Goal: Task Accomplishment & Management: Complete application form

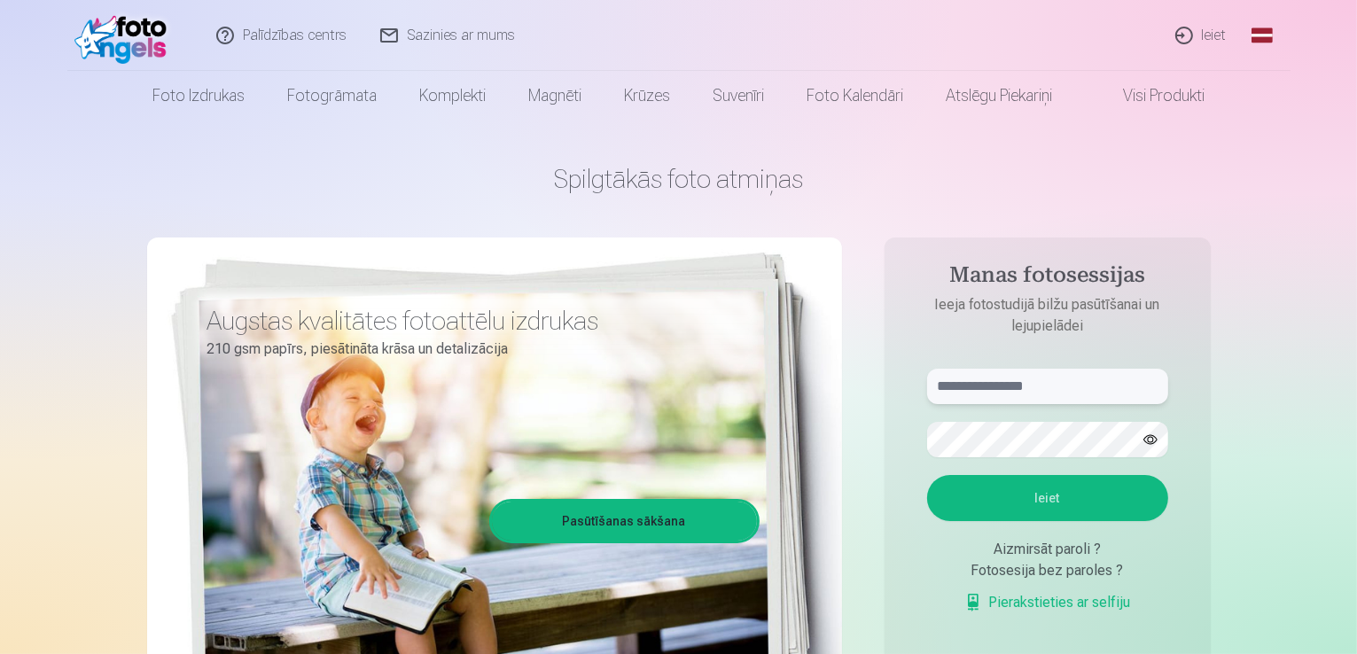
click at [1034, 382] on input "text" at bounding box center [1047, 386] width 241 height 35
type input "*"
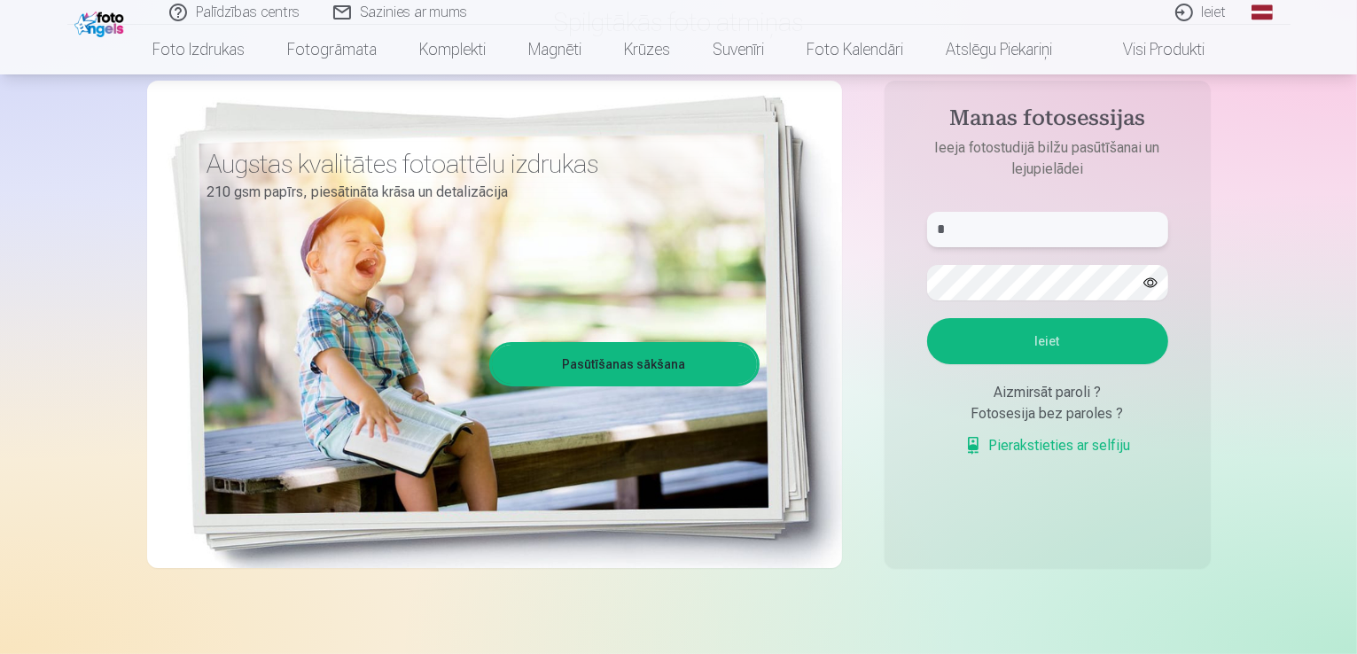
scroll to position [150, 0]
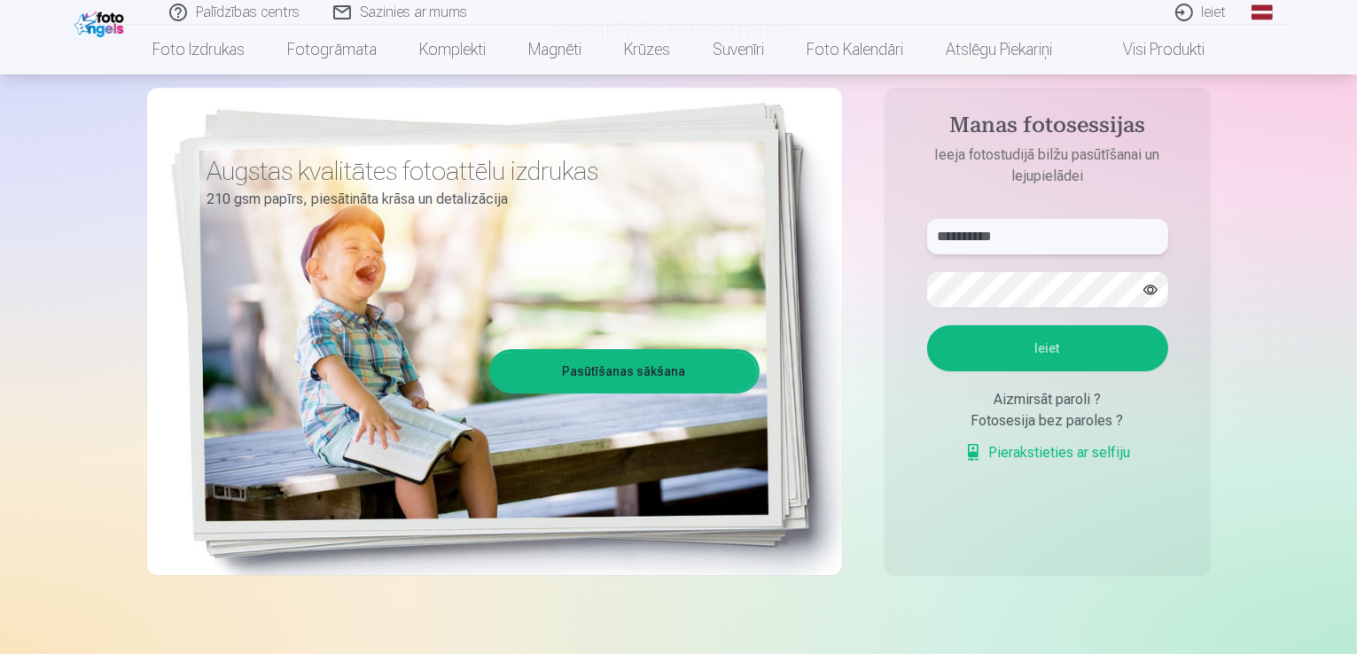
click at [1004, 244] on input "**********" at bounding box center [1047, 236] width 241 height 35
type input "*"
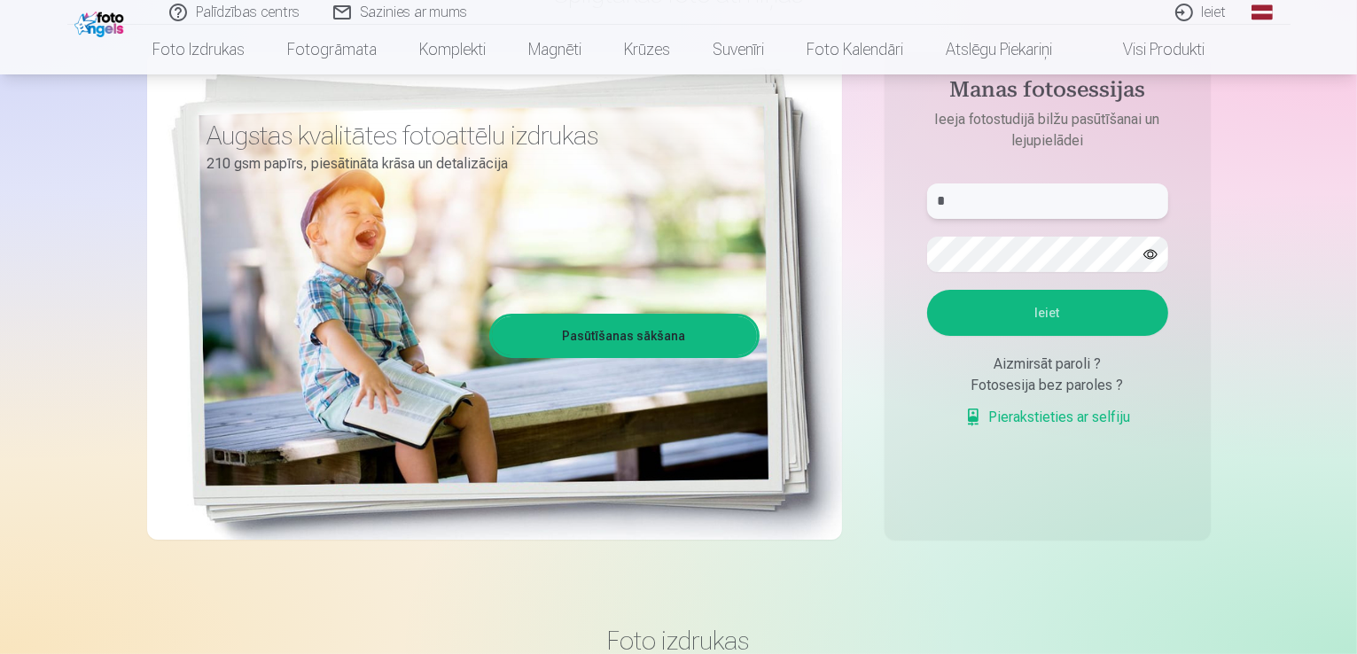
scroll to position [113, 0]
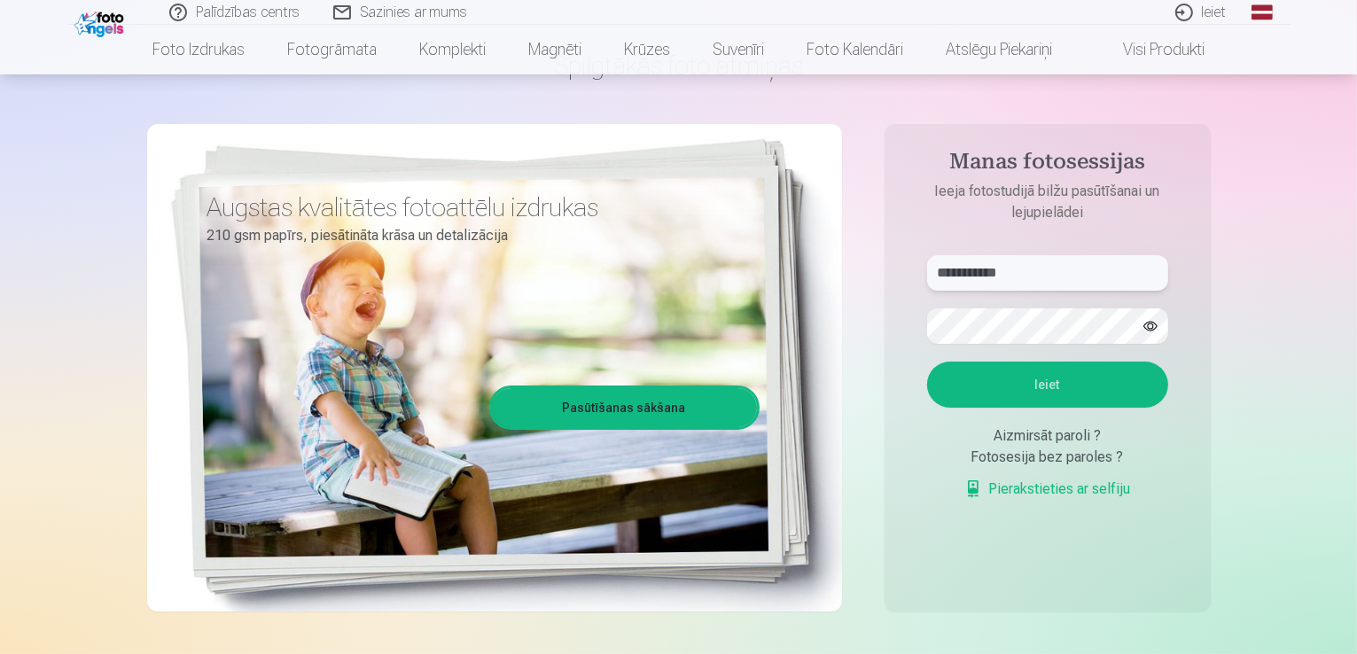
type input "**********"
click at [989, 377] on button "Ieiet" at bounding box center [1047, 385] width 241 height 46
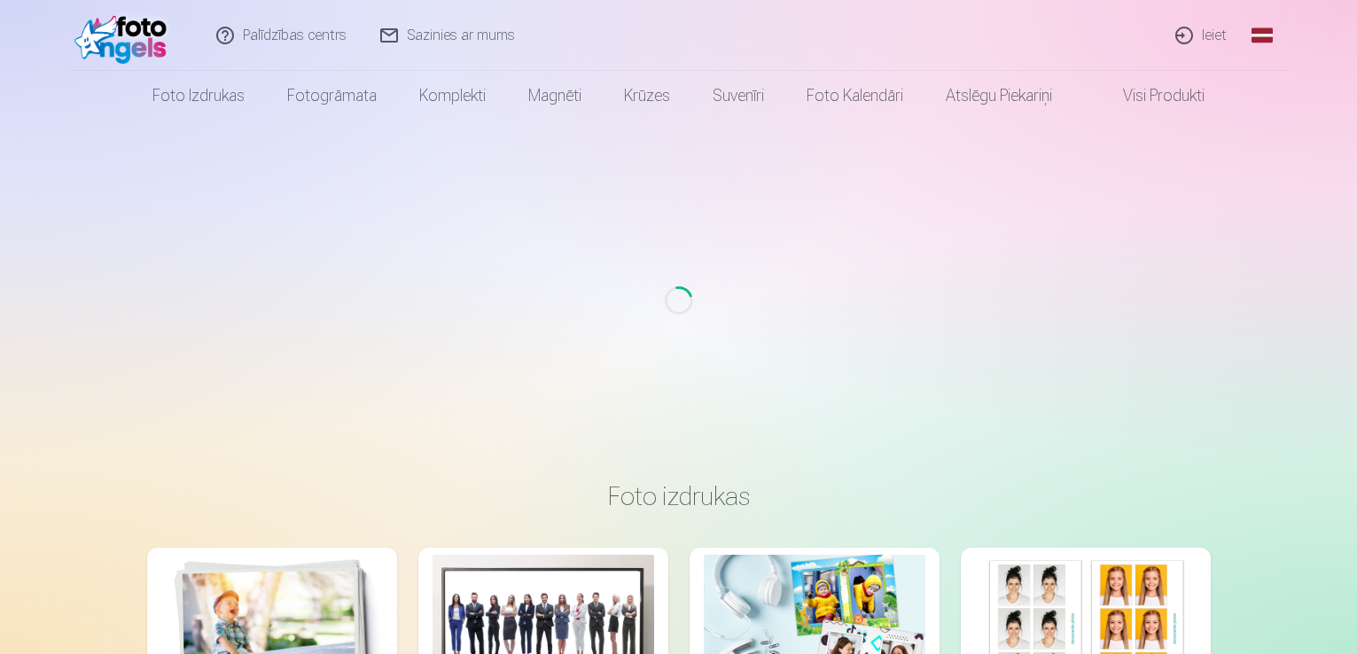
scroll to position [113, 0]
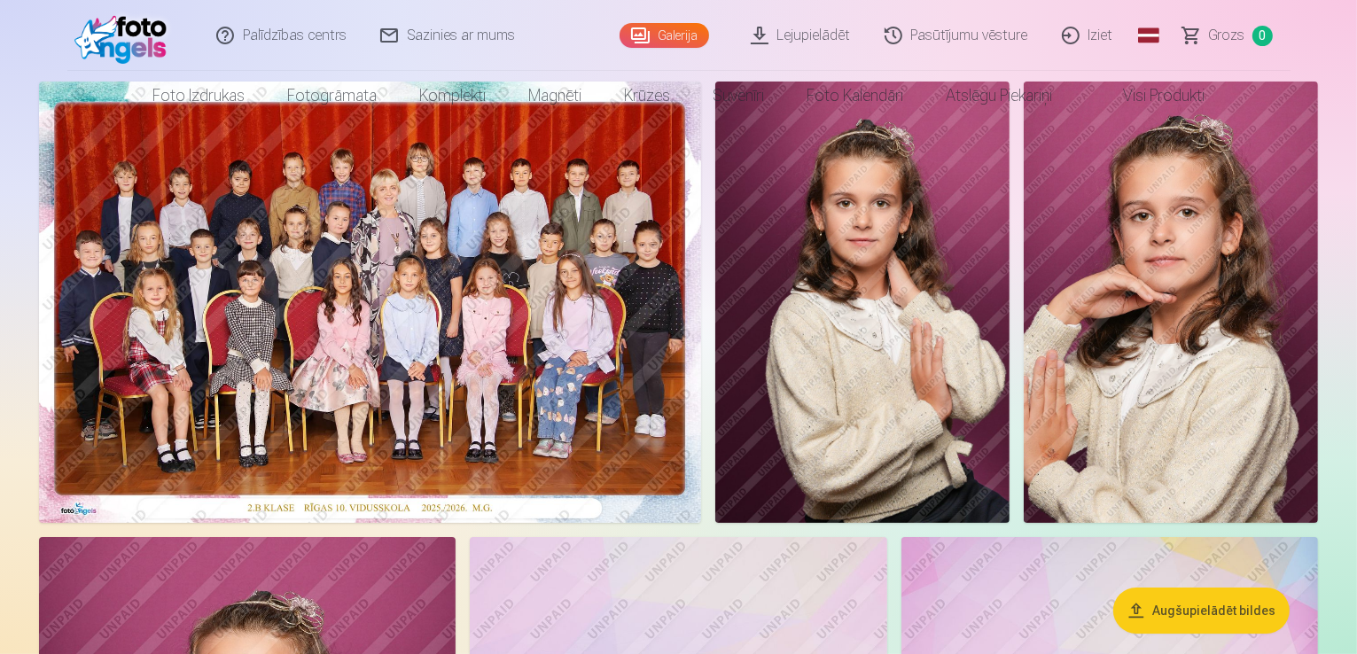
click at [535, 259] on img at bounding box center [370, 303] width 662 height 442
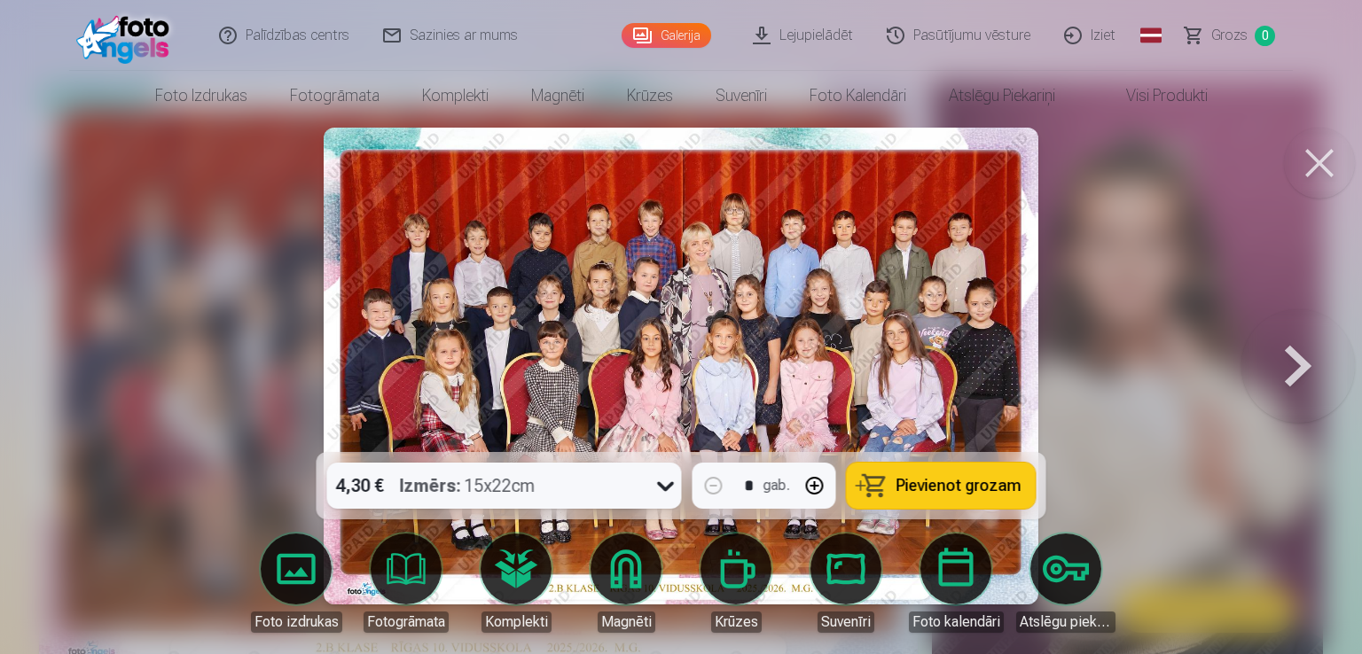
click at [1291, 380] on button at bounding box center [1297, 366] width 113 height 137
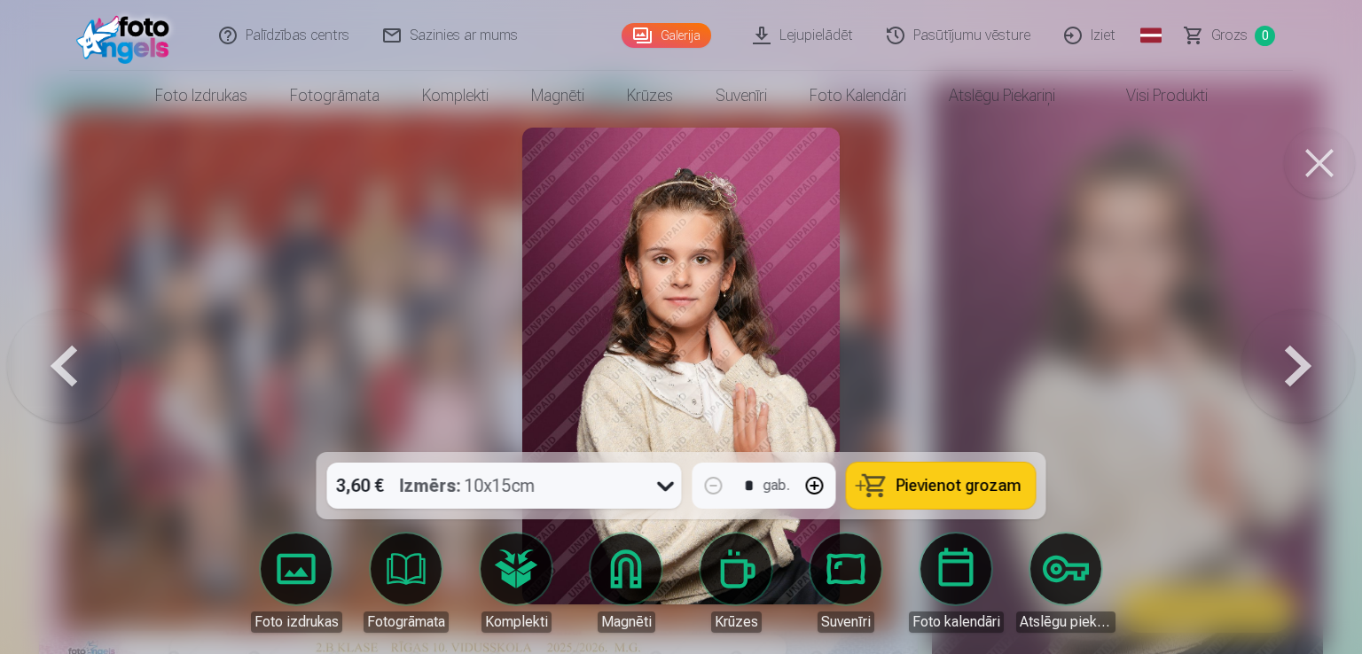
click at [1291, 380] on button at bounding box center [1297, 366] width 113 height 137
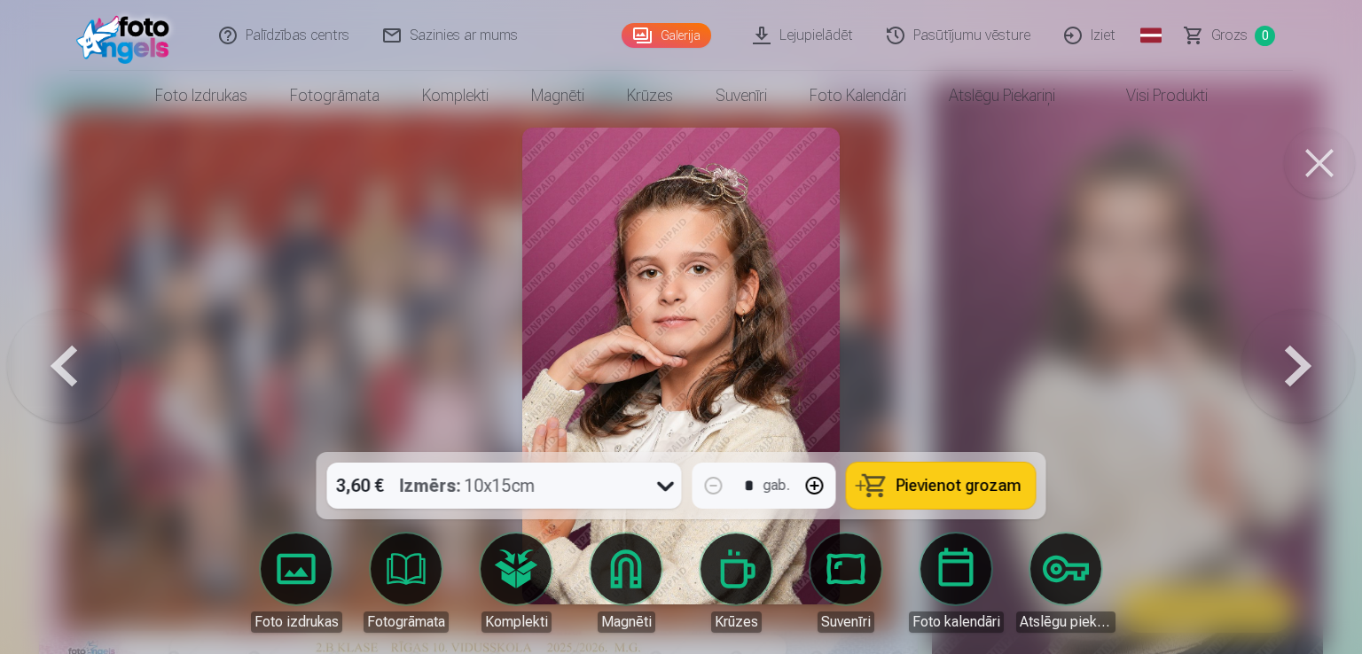
click at [1291, 380] on button at bounding box center [1297, 366] width 113 height 137
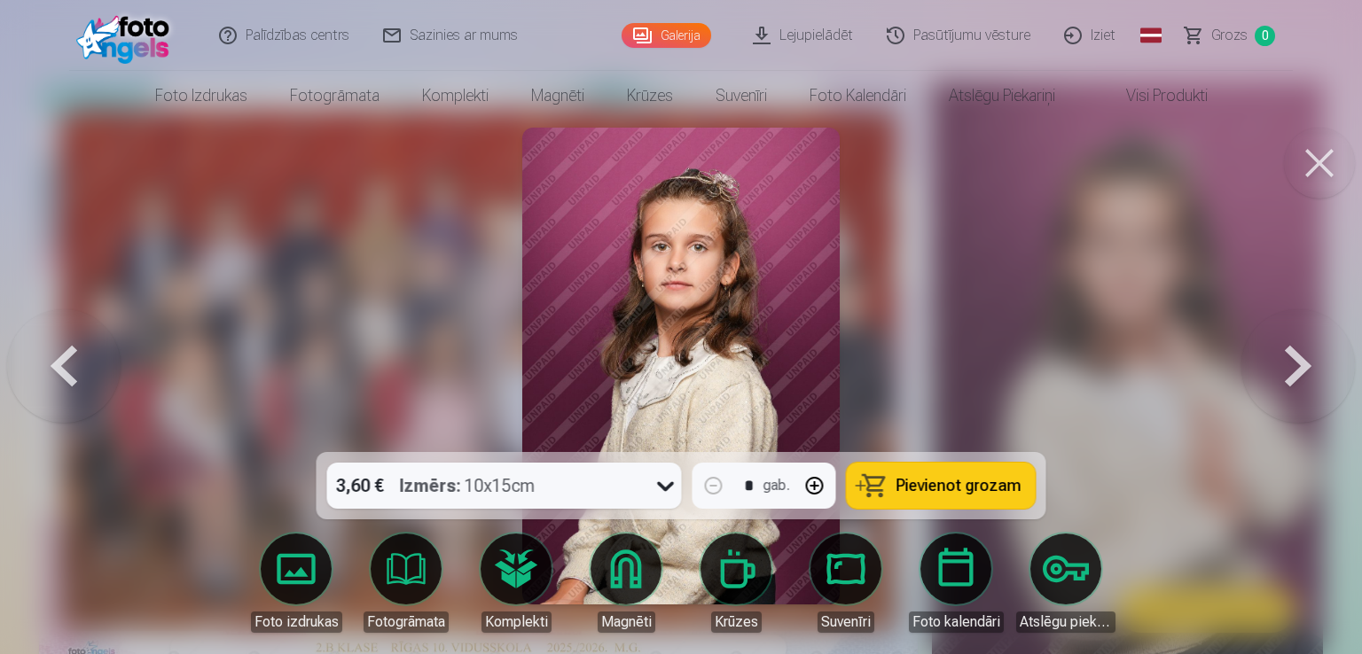
click at [1291, 380] on button at bounding box center [1297, 366] width 113 height 137
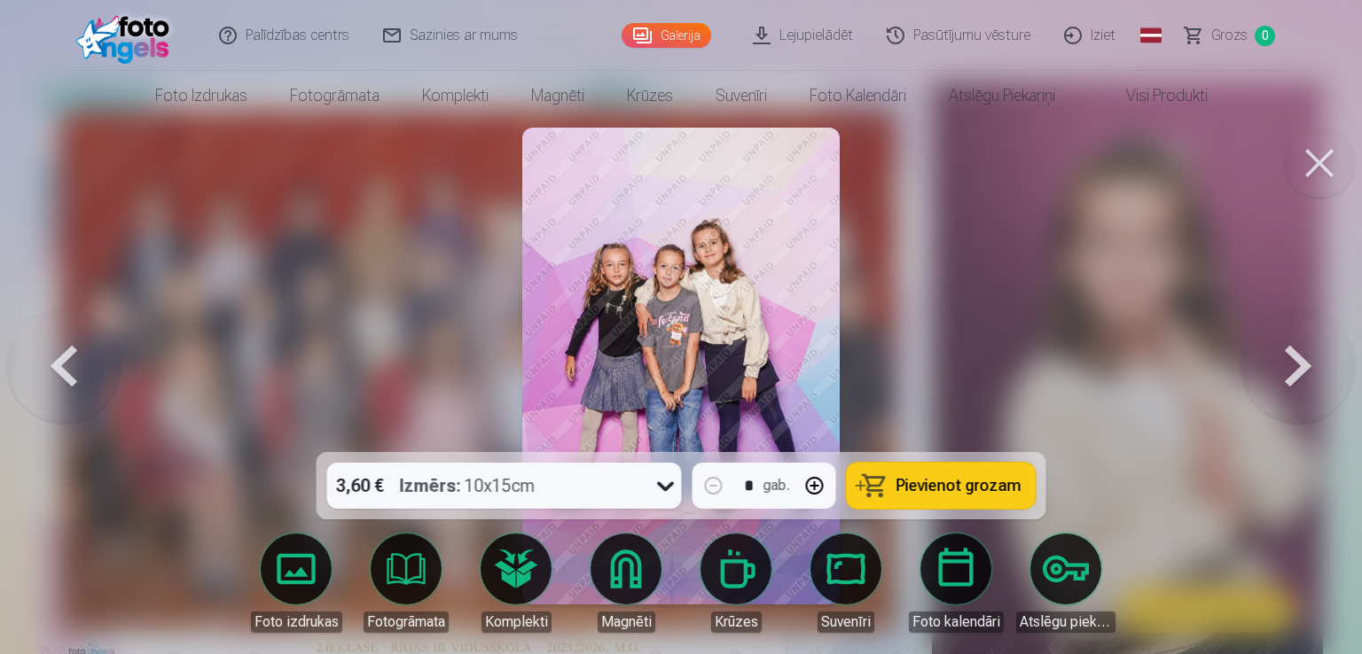
click at [1291, 380] on button at bounding box center [1297, 366] width 113 height 137
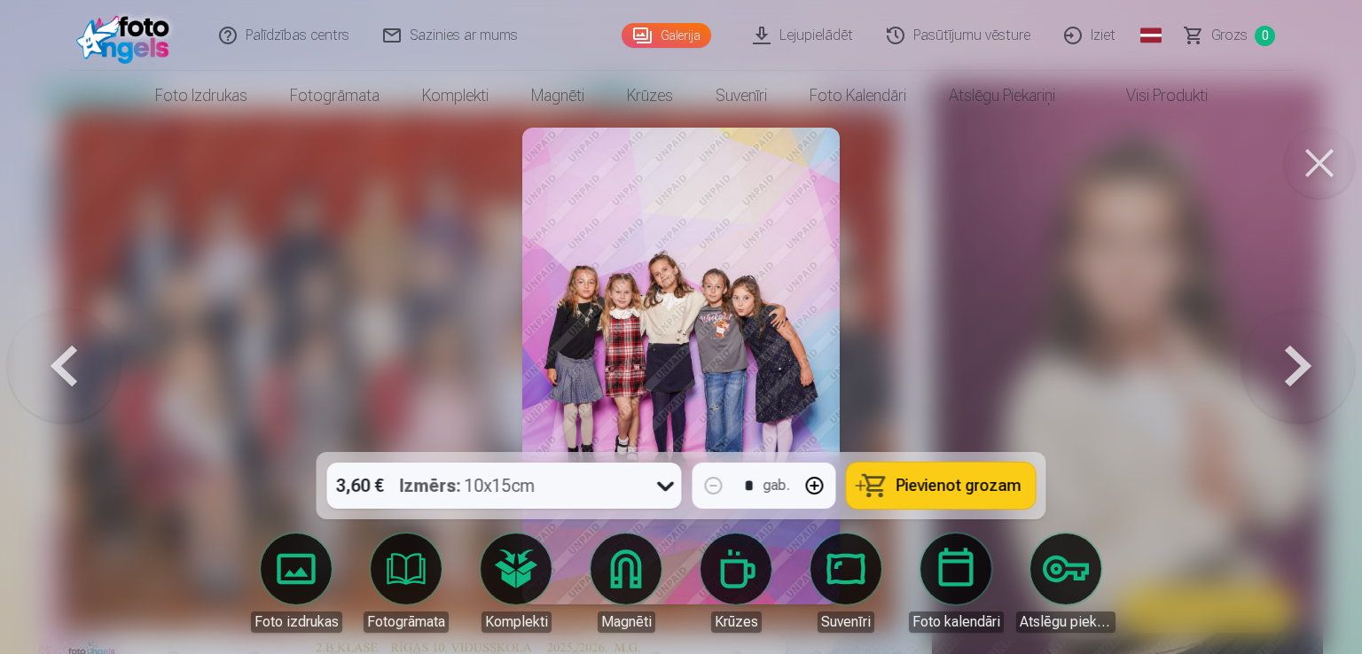
click at [1291, 380] on button at bounding box center [1297, 366] width 113 height 137
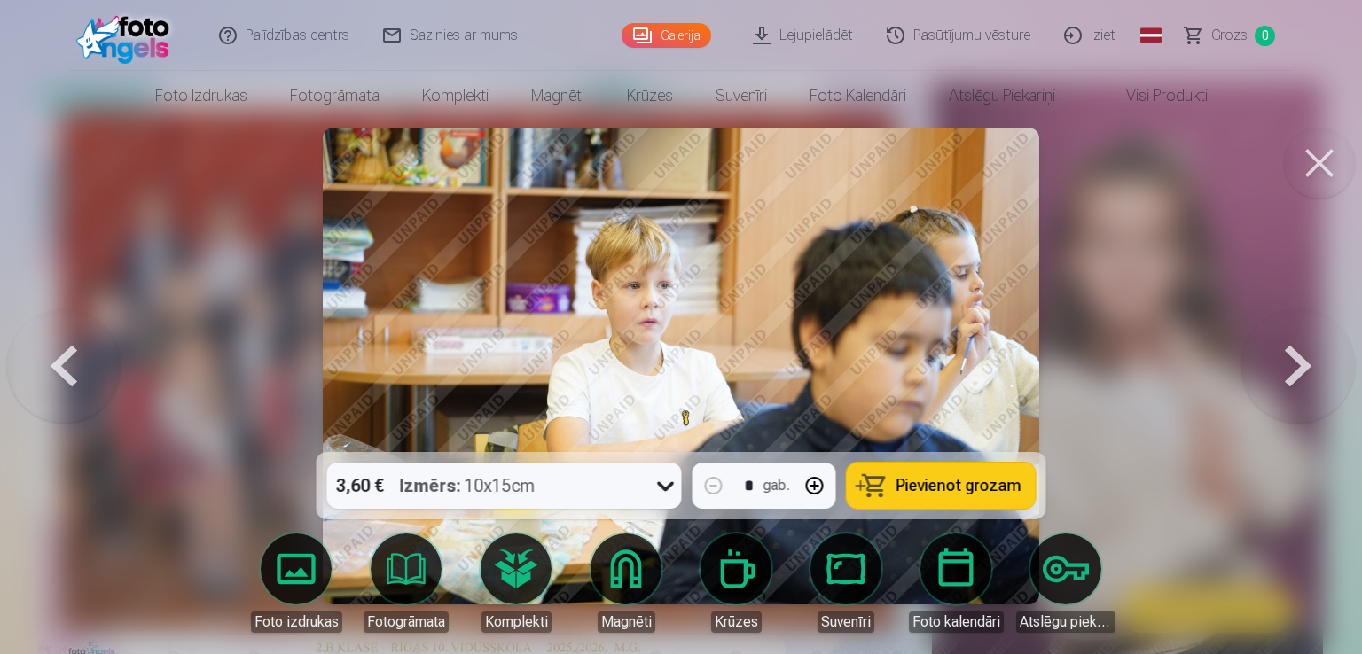
click at [1291, 380] on button at bounding box center [1297, 366] width 113 height 137
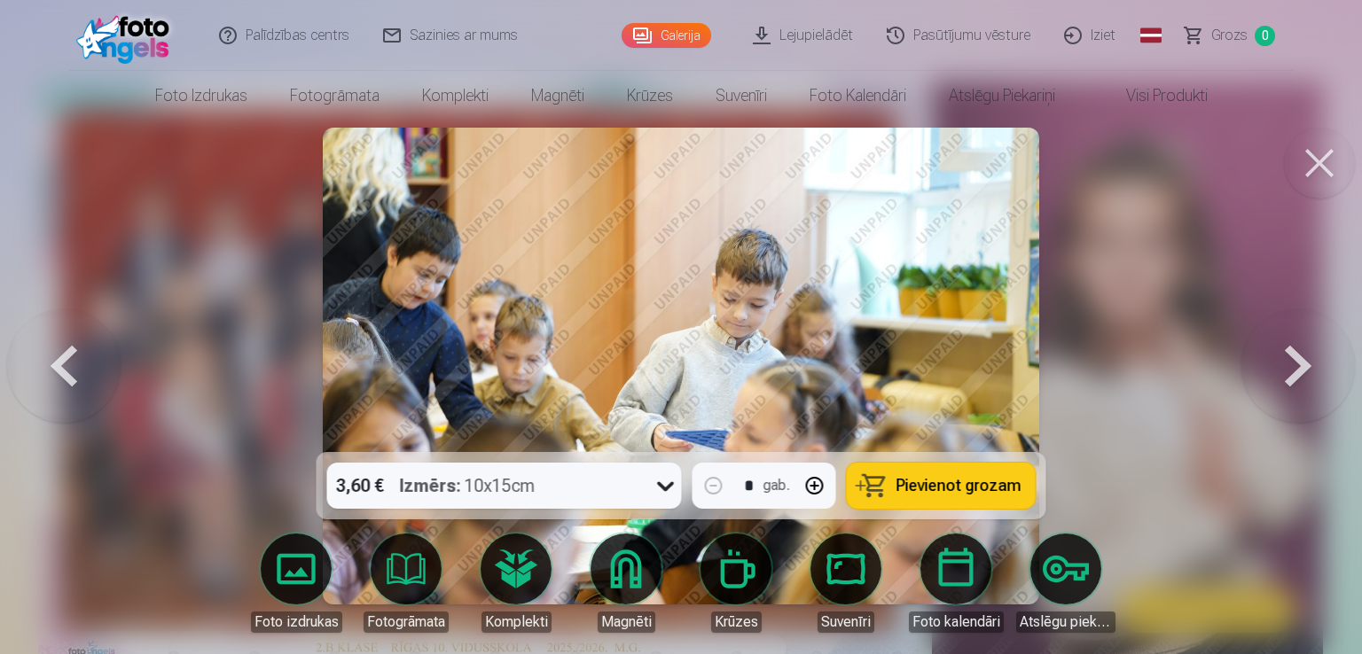
click at [1291, 380] on button at bounding box center [1297, 366] width 113 height 137
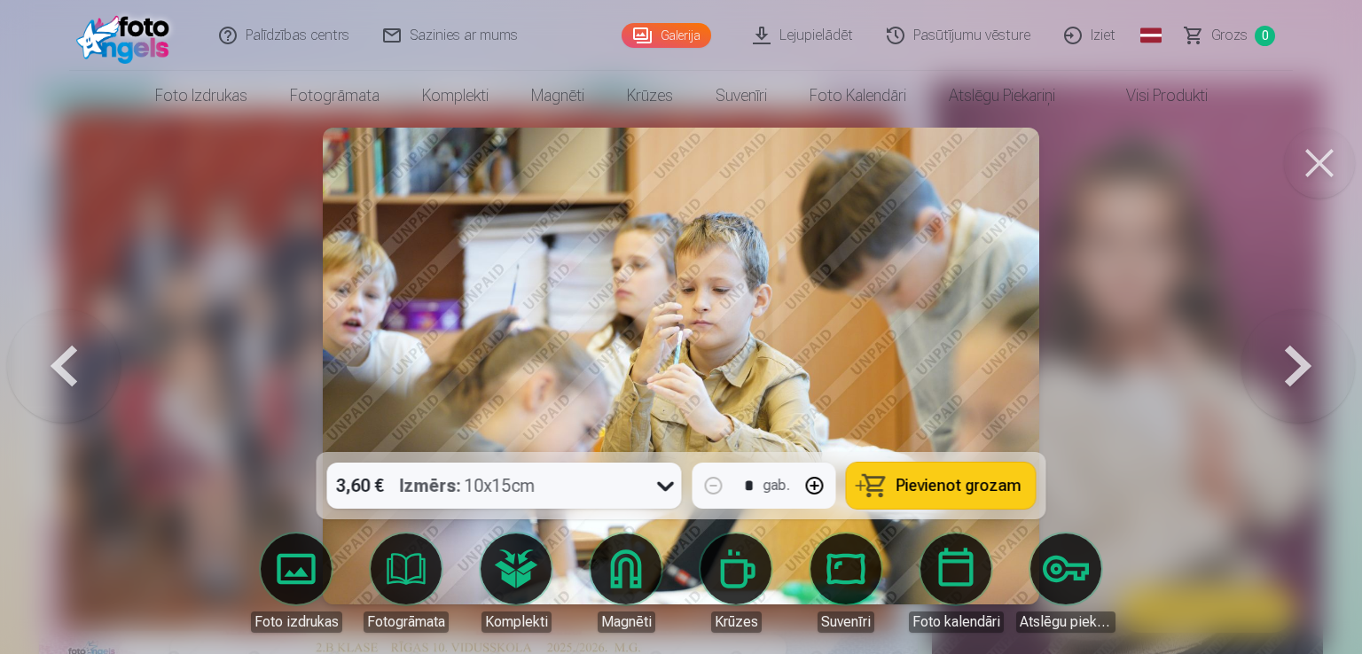
click at [1291, 380] on button at bounding box center [1297, 366] width 113 height 137
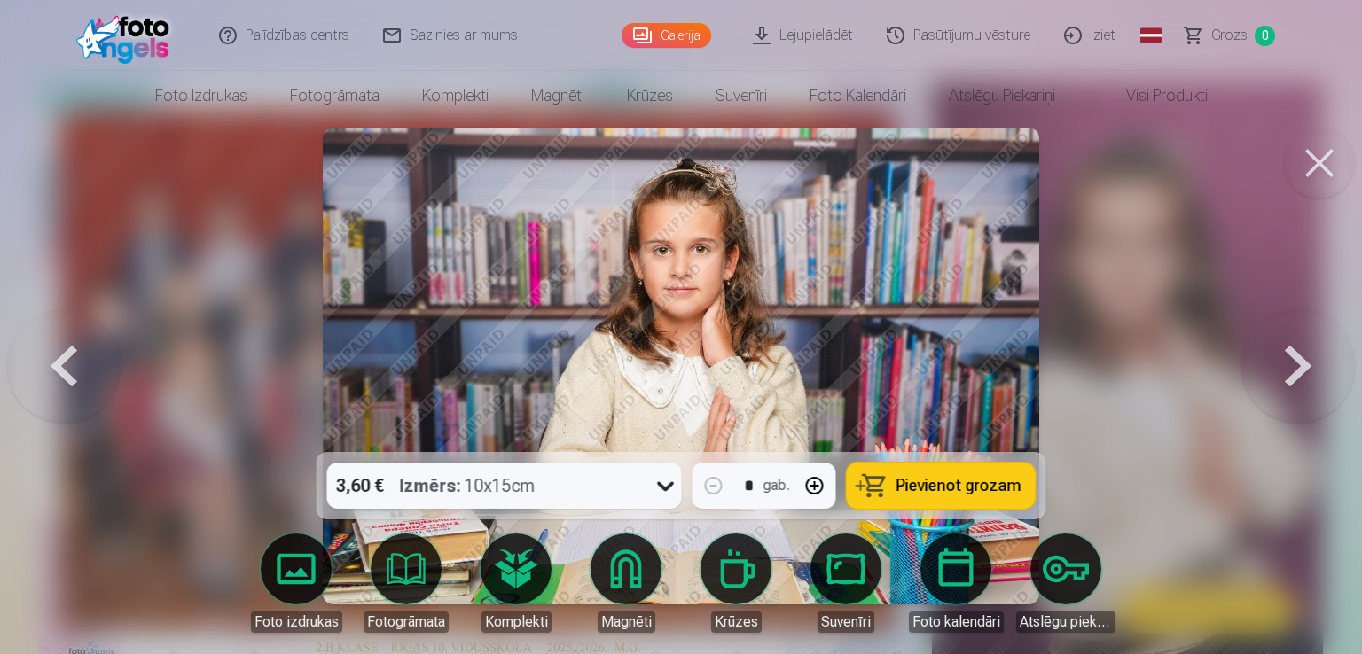
click at [1291, 380] on button at bounding box center [1297, 366] width 113 height 137
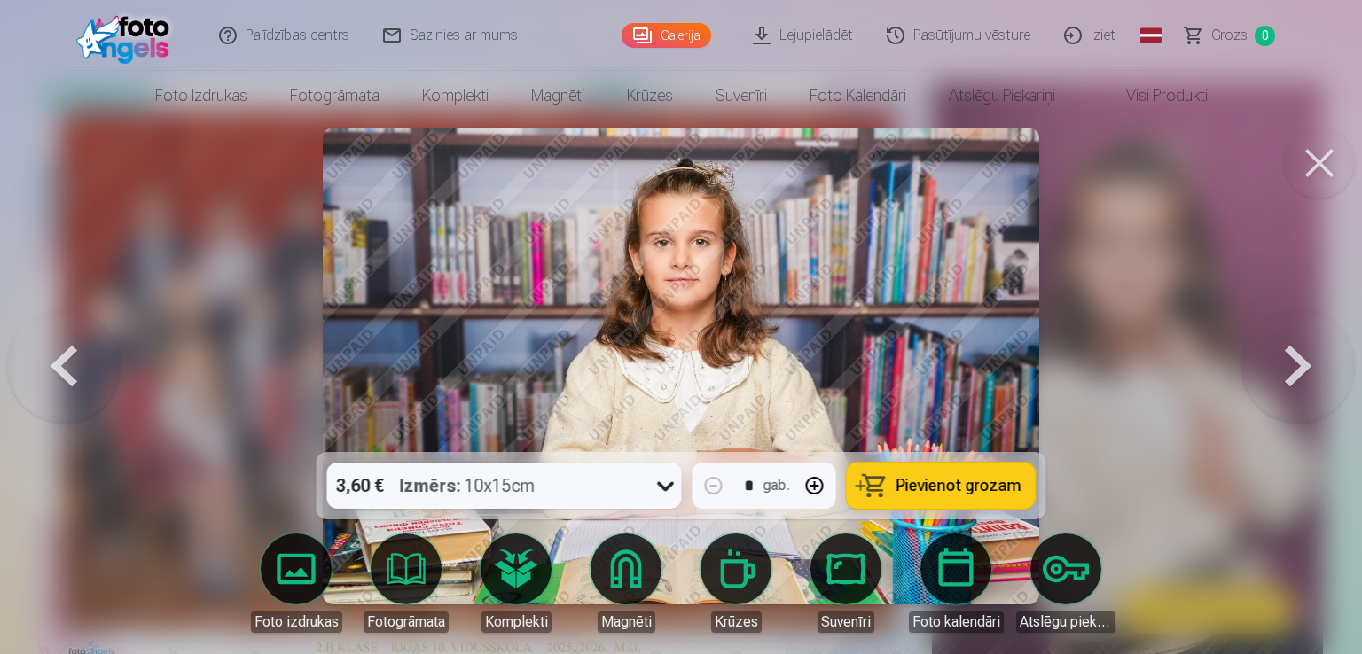
click at [1291, 380] on button at bounding box center [1297, 366] width 113 height 137
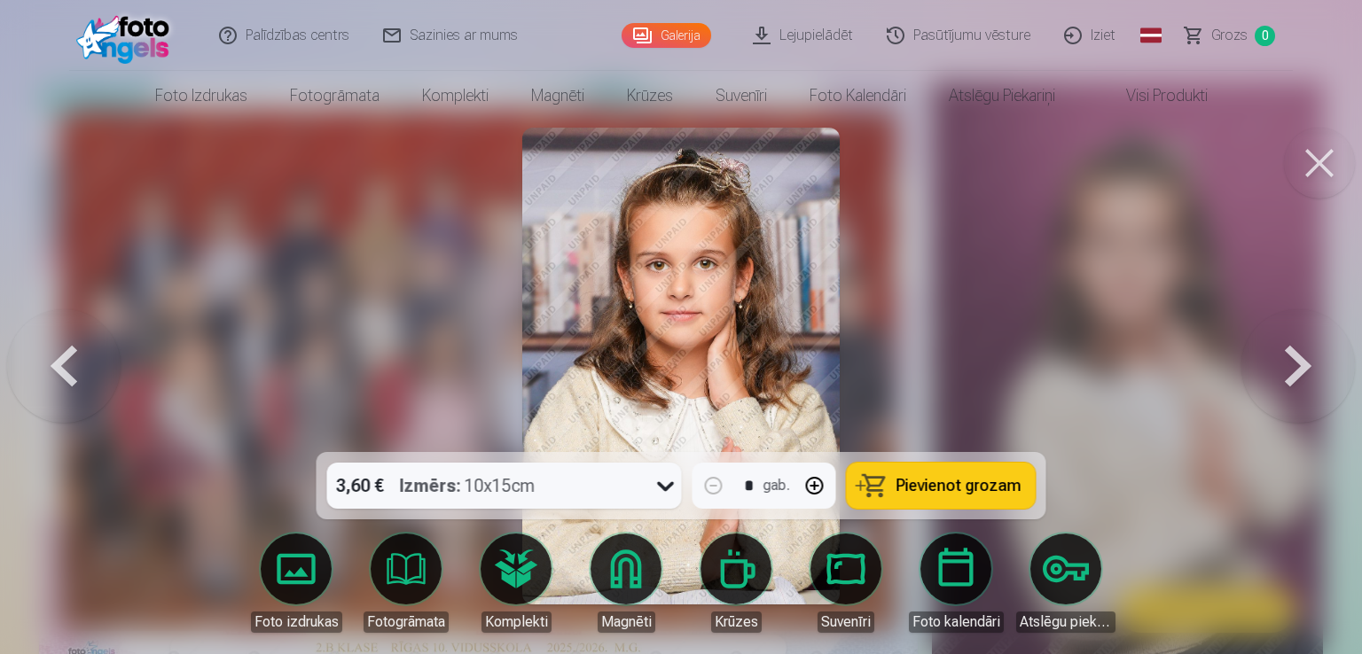
click at [1291, 380] on button at bounding box center [1297, 366] width 113 height 137
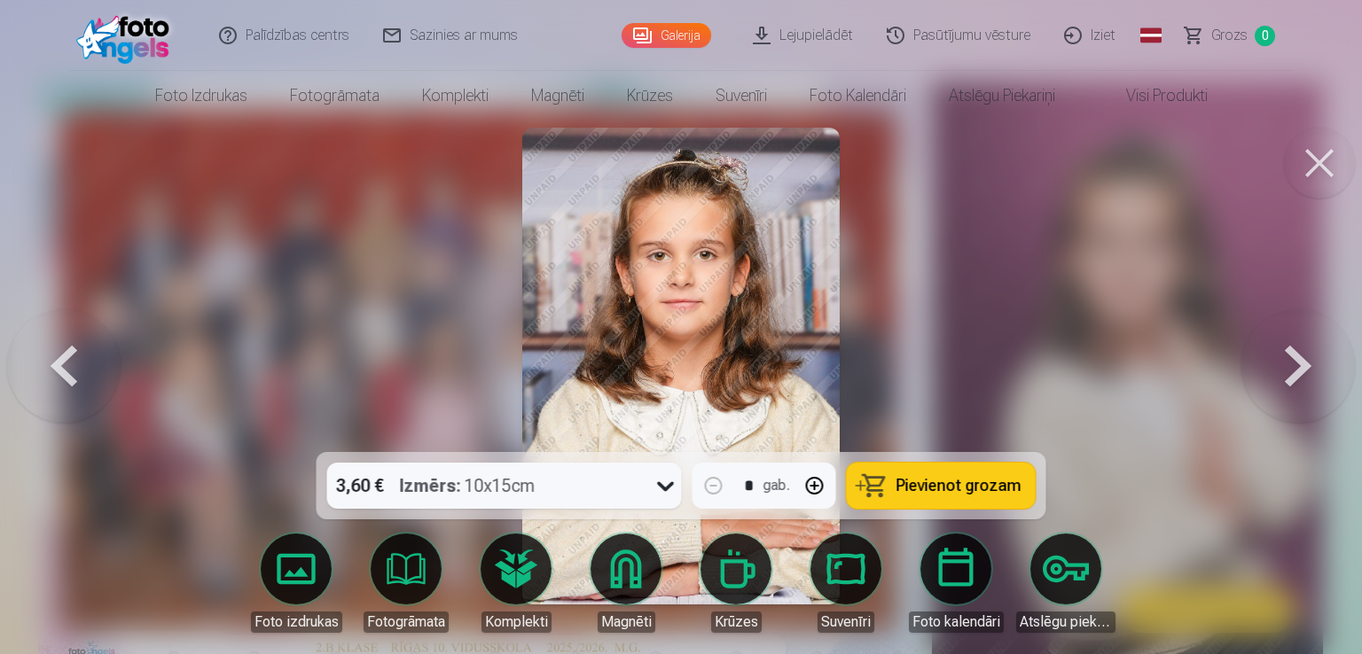
click at [1291, 380] on button at bounding box center [1297, 366] width 113 height 137
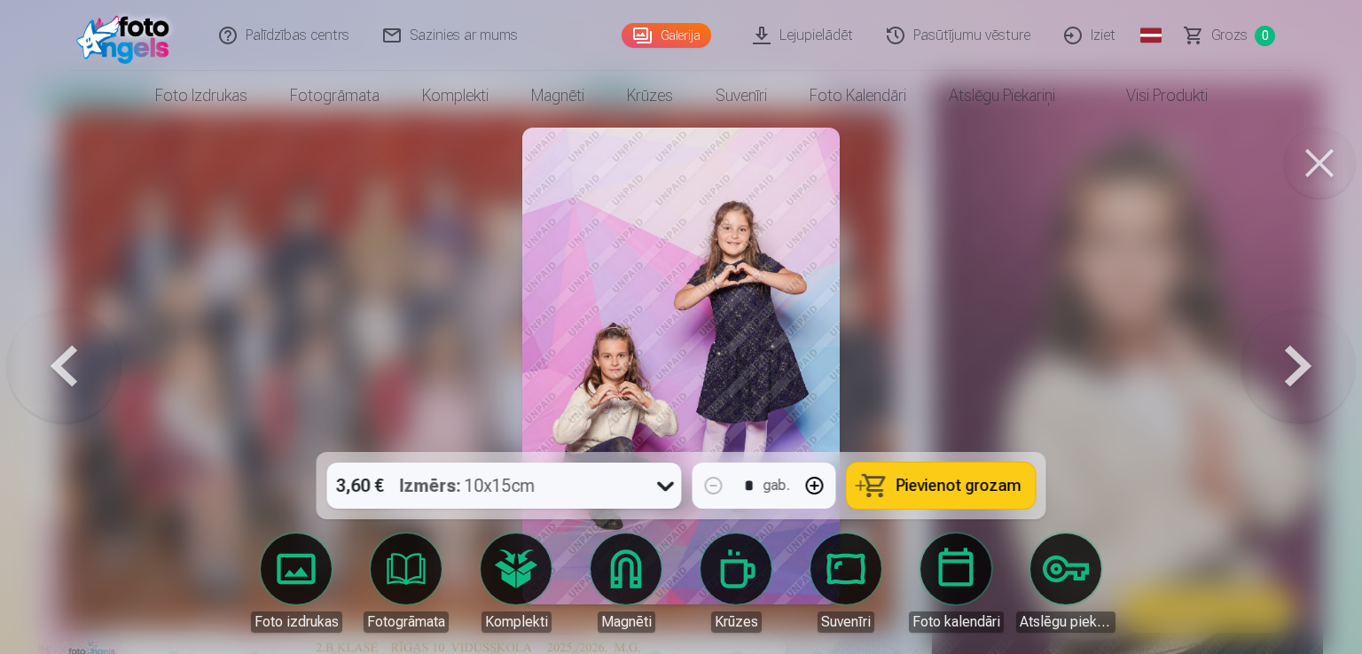
click at [1291, 380] on button at bounding box center [1297, 366] width 113 height 137
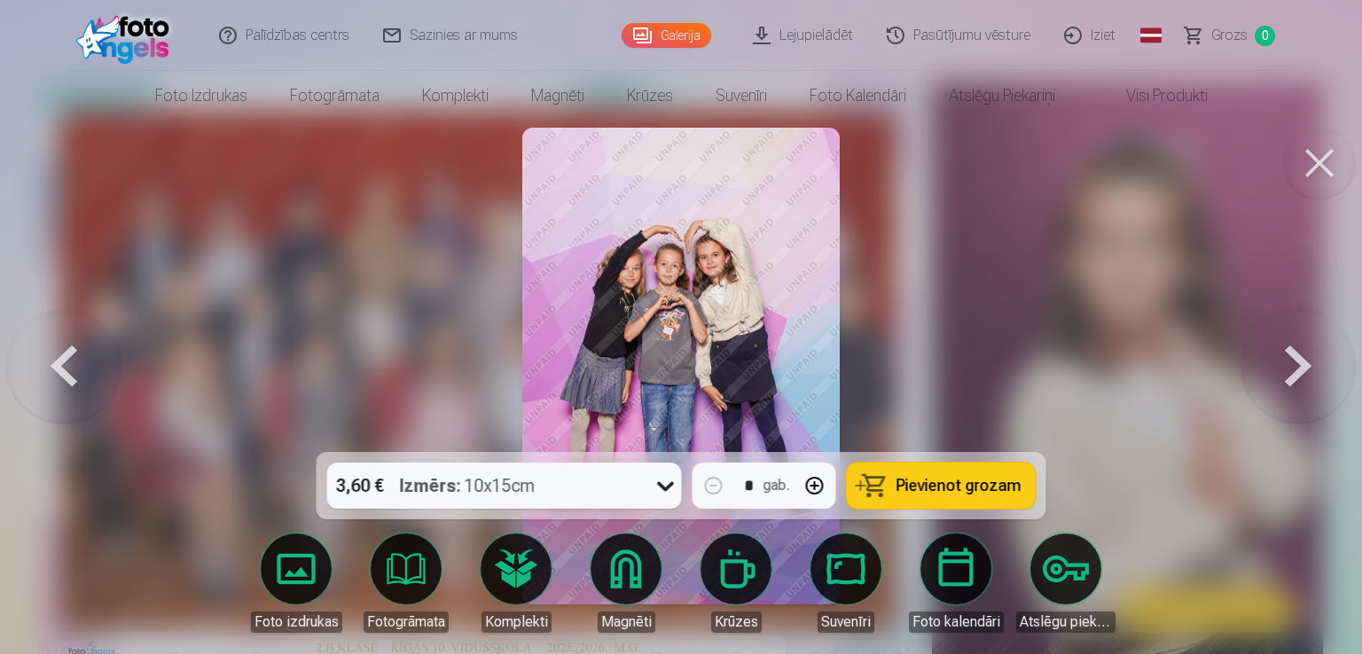
click at [1291, 380] on button at bounding box center [1297, 366] width 113 height 137
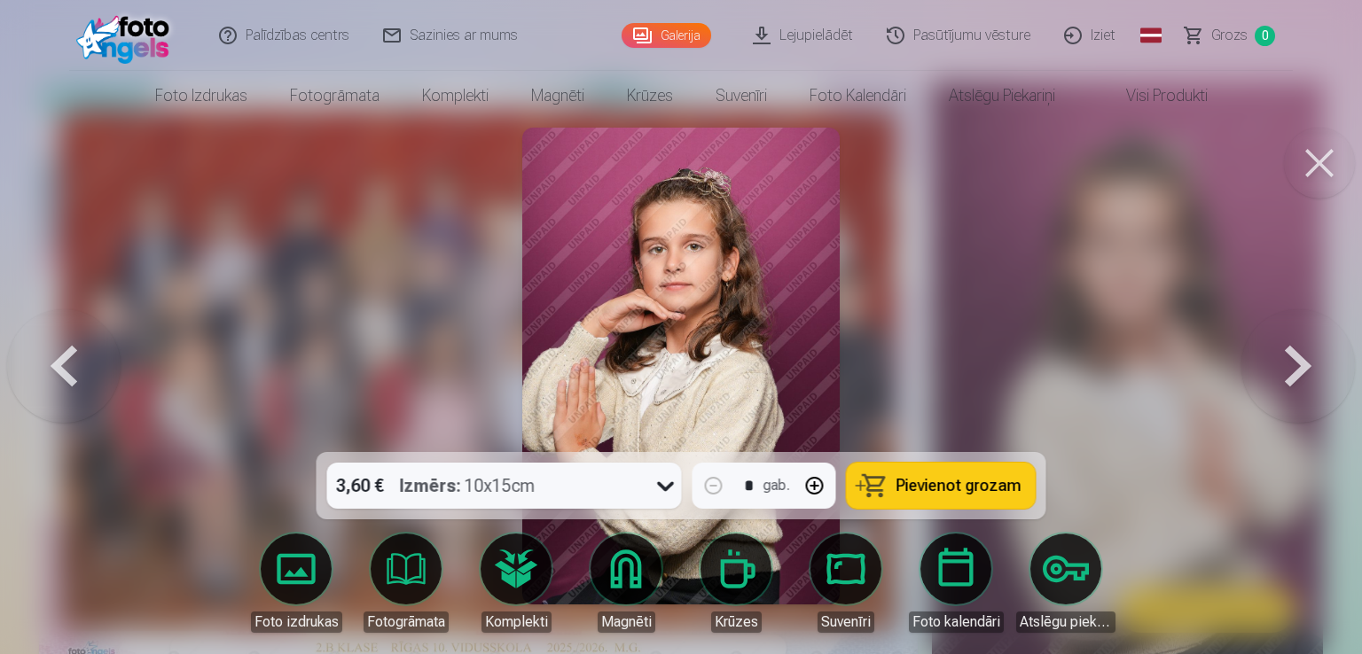
click at [1291, 380] on button at bounding box center [1297, 366] width 113 height 137
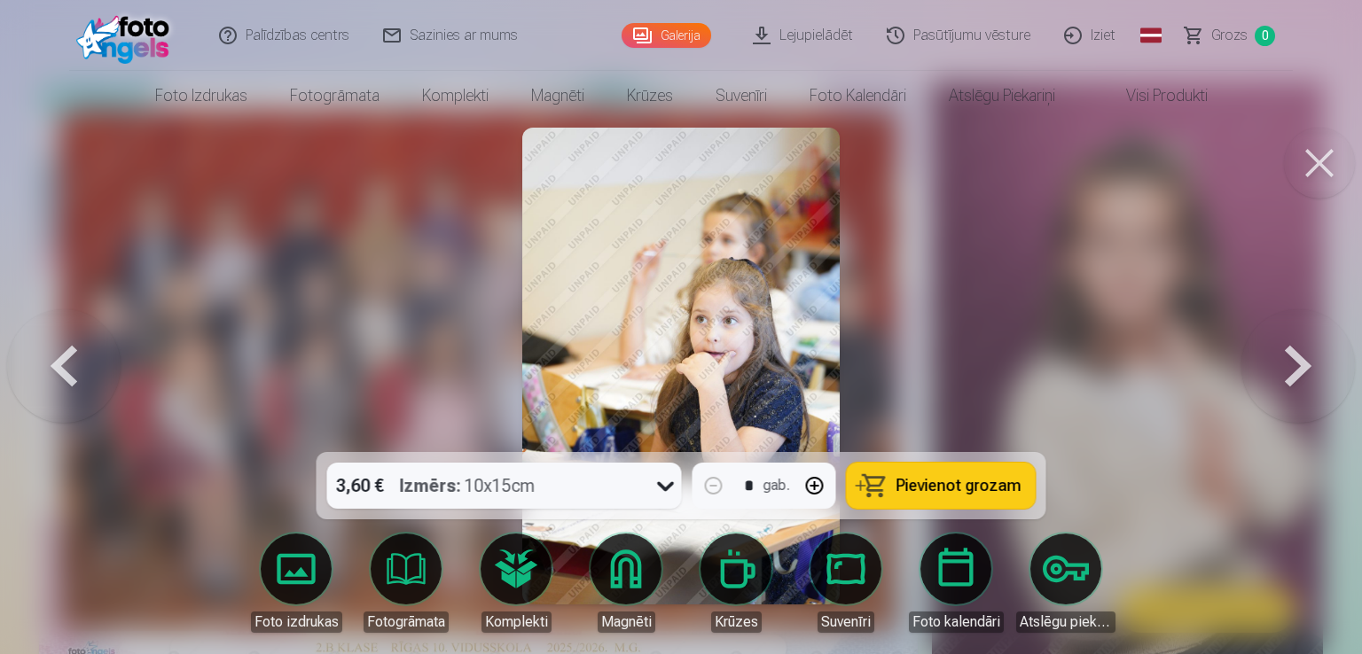
click at [1291, 380] on button at bounding box center [1297, 366] width 113 height 137
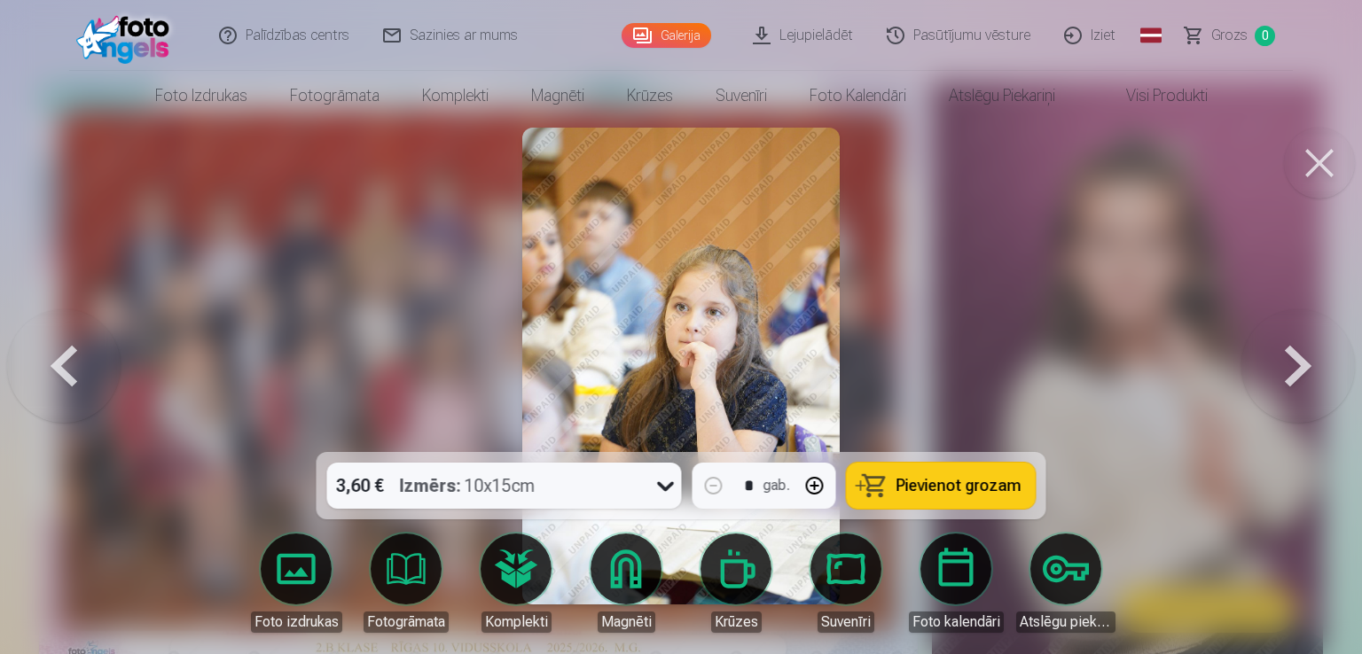
click at [1291, 380] on button at bounding box center [1297, 366] width 113 height 137
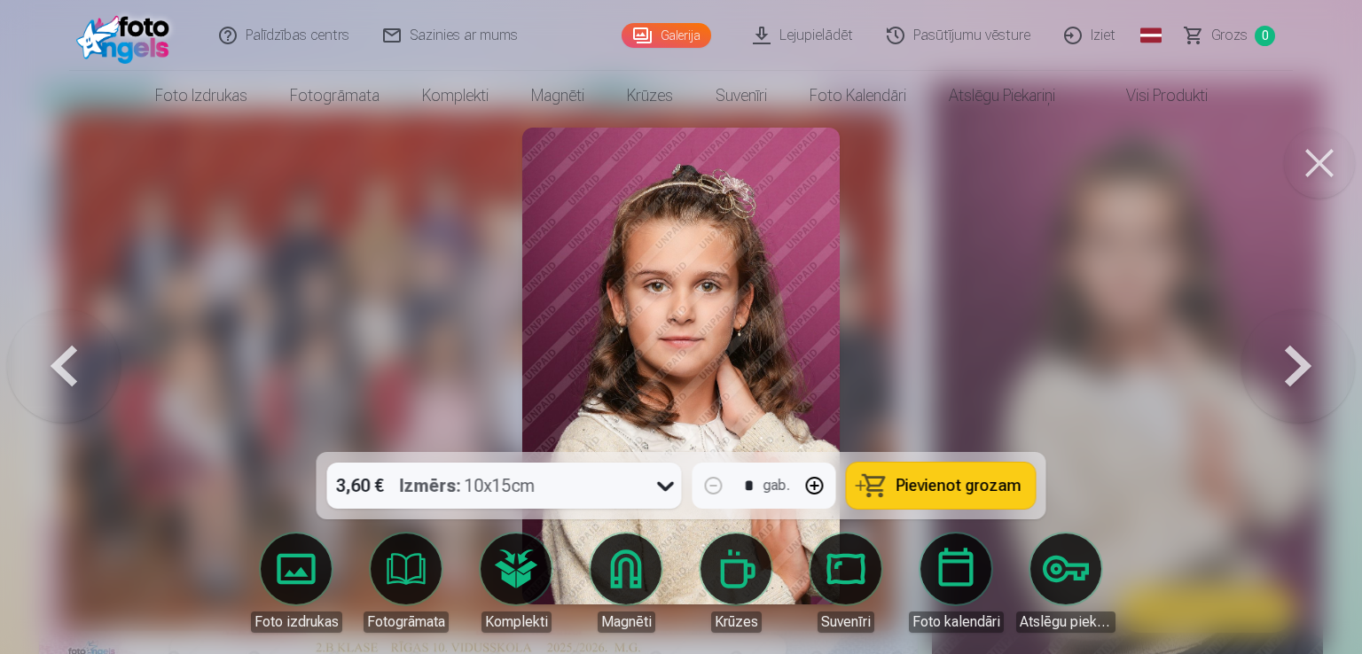
click at [1291, 380] on button at bounding box center [1297, 366] width 113 height 137
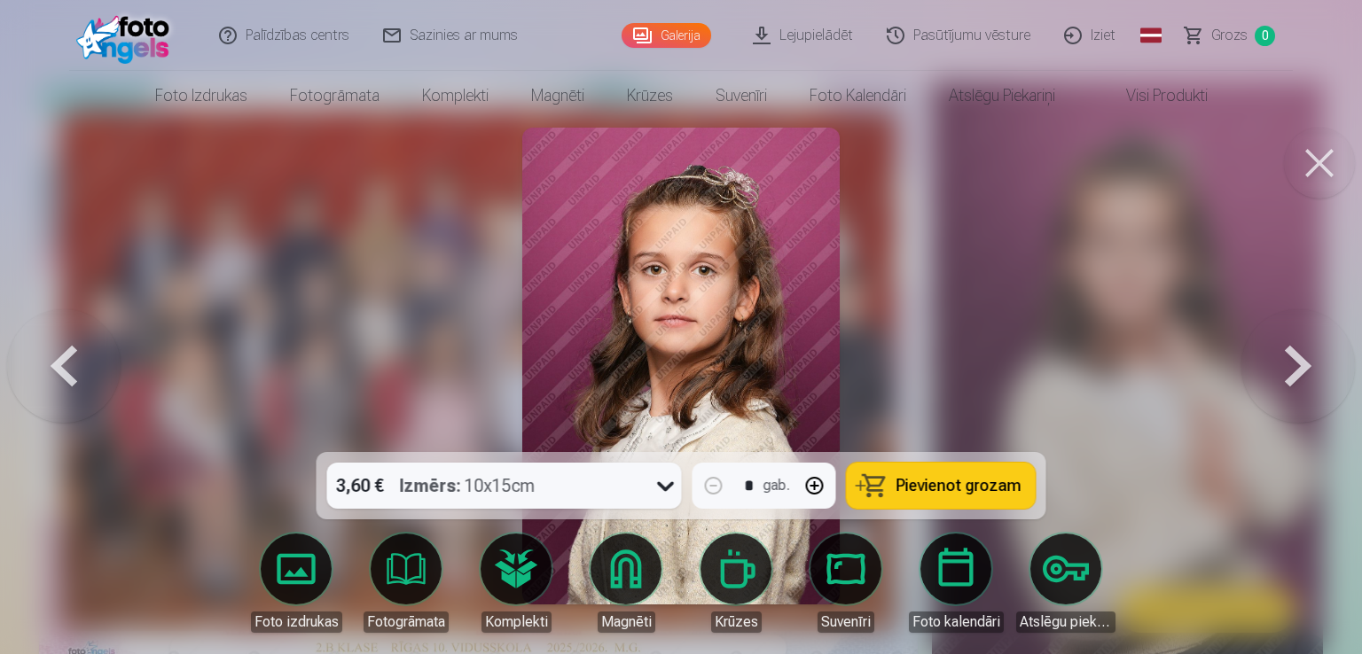
click at [1291, 380] on button at bounding box center [1297, 366] width 113 height 137
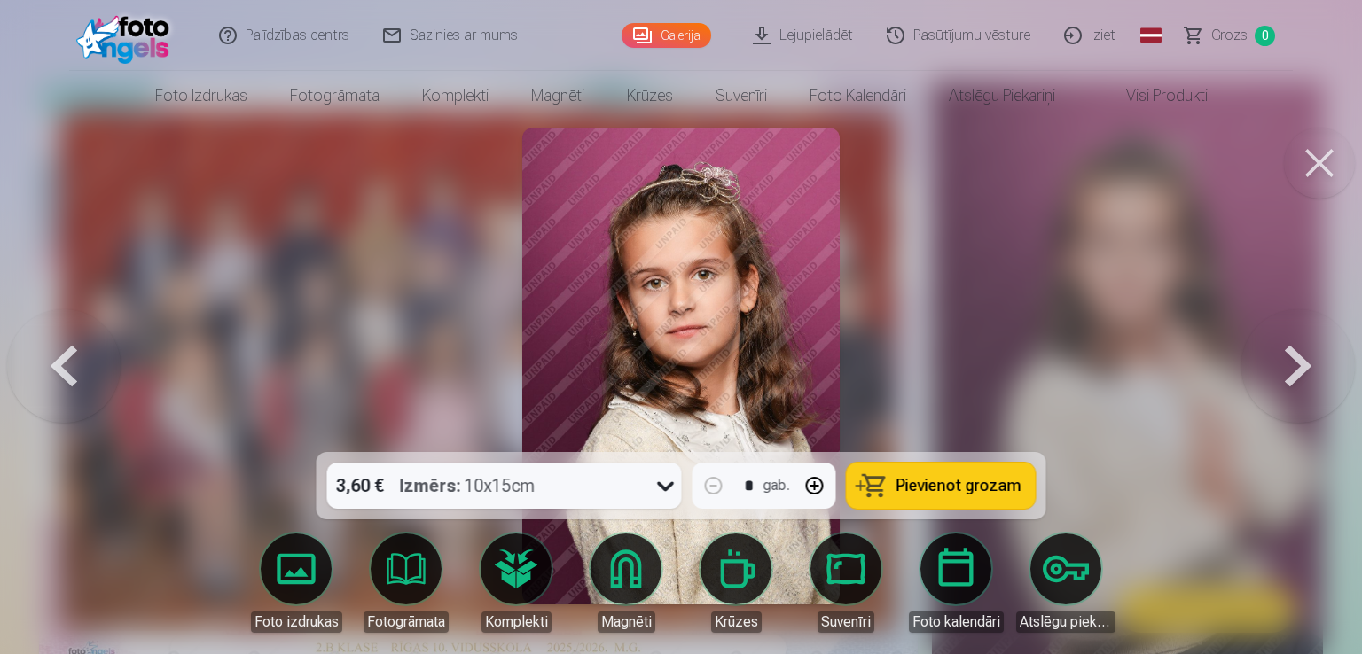
click at [1291, 380] on button at bounding box center [1297, 366] width 113 height 137
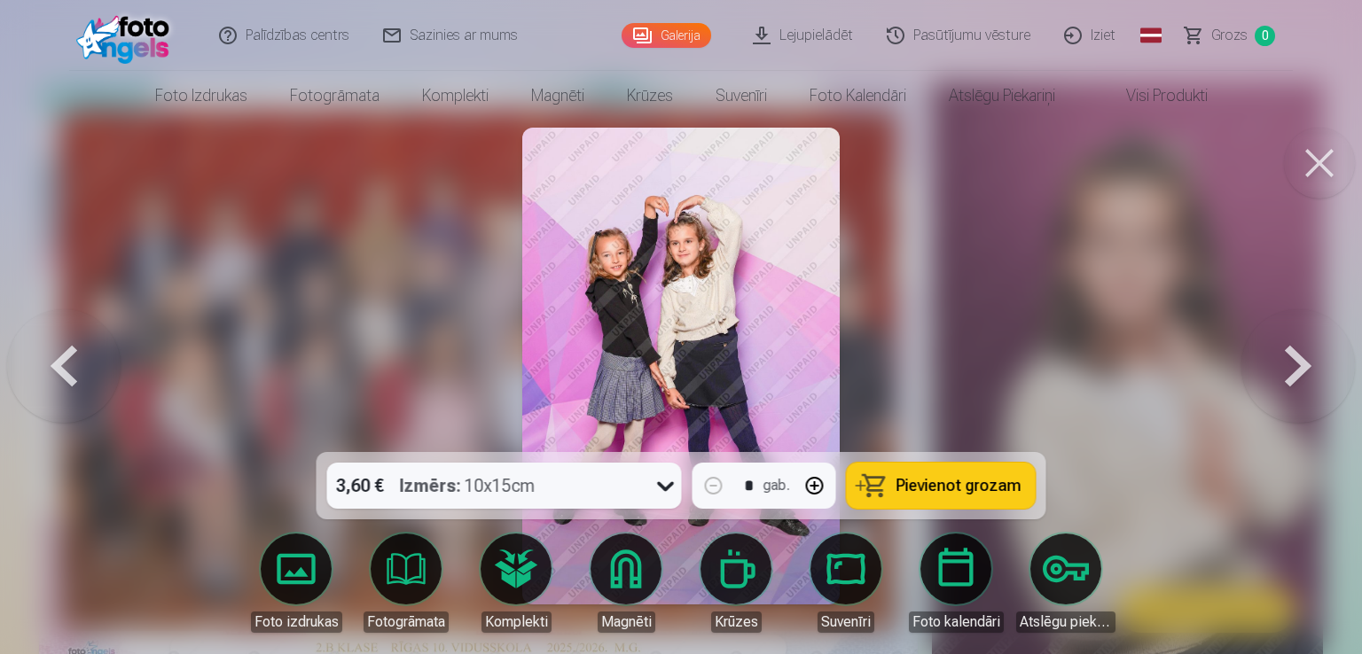
click at [1291, 380] on button at bounding box center [1297, 366] width 113 height 137
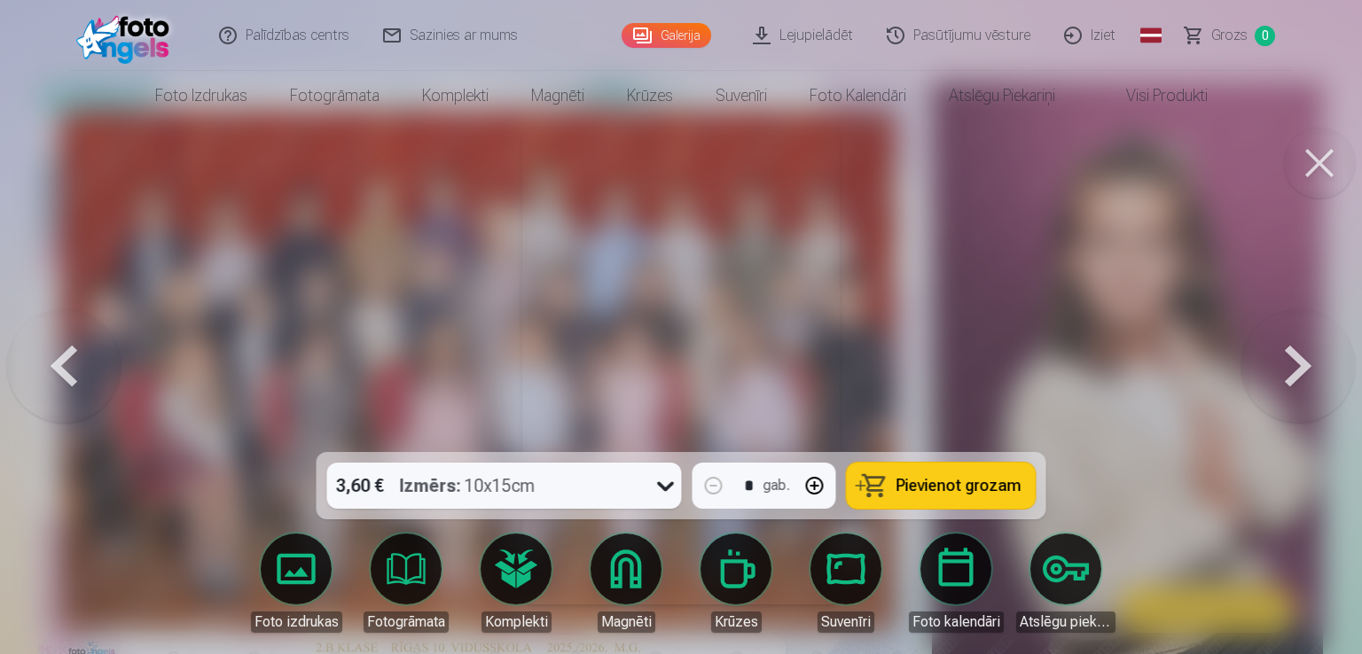
click at [1291, 380] on button at bounding box center [1297, 366] width 113 height 137
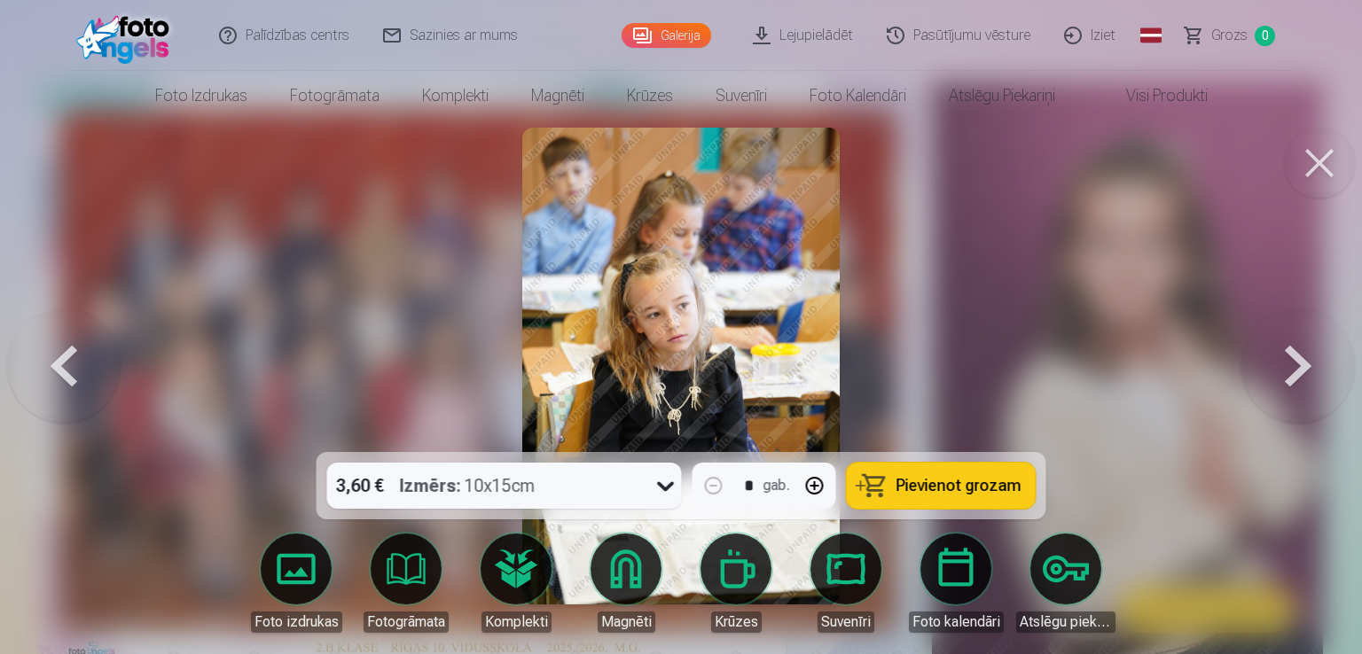
click at [70, 368] on button at bounding box center [63, 366] width 113 height 137
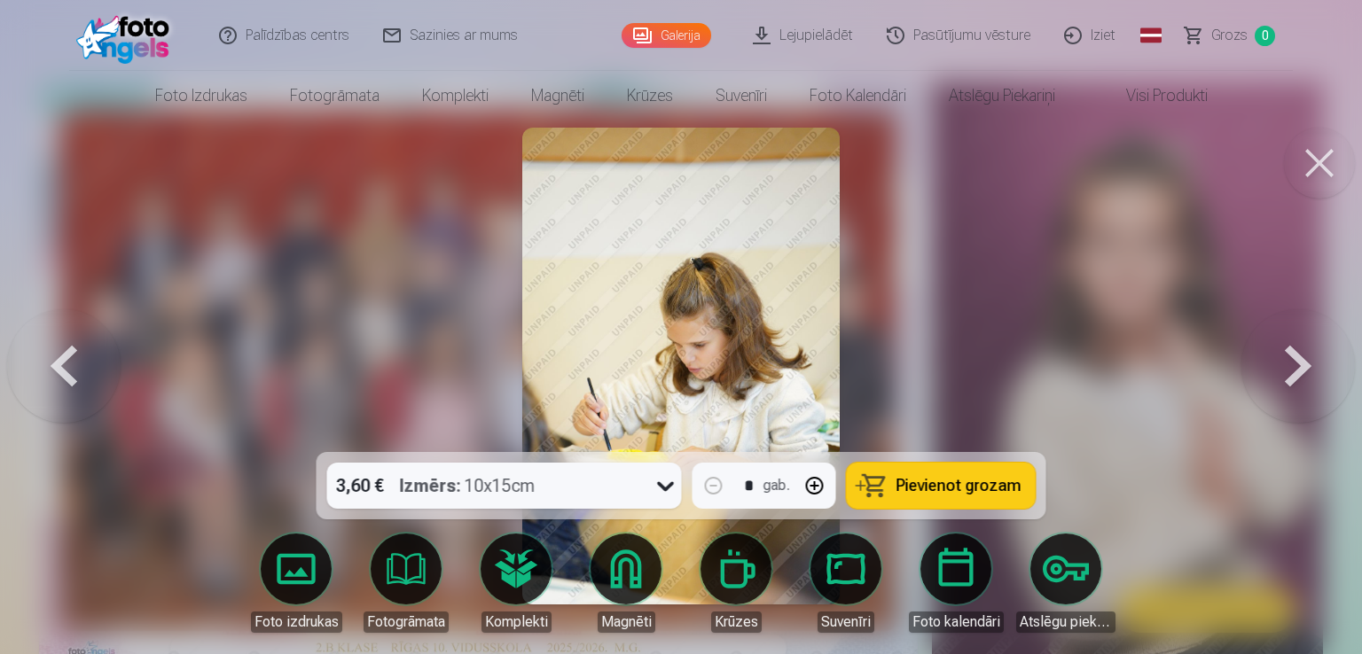
click at [1280, 376] on button at bounding box center [1297, 366] width 113 height 137
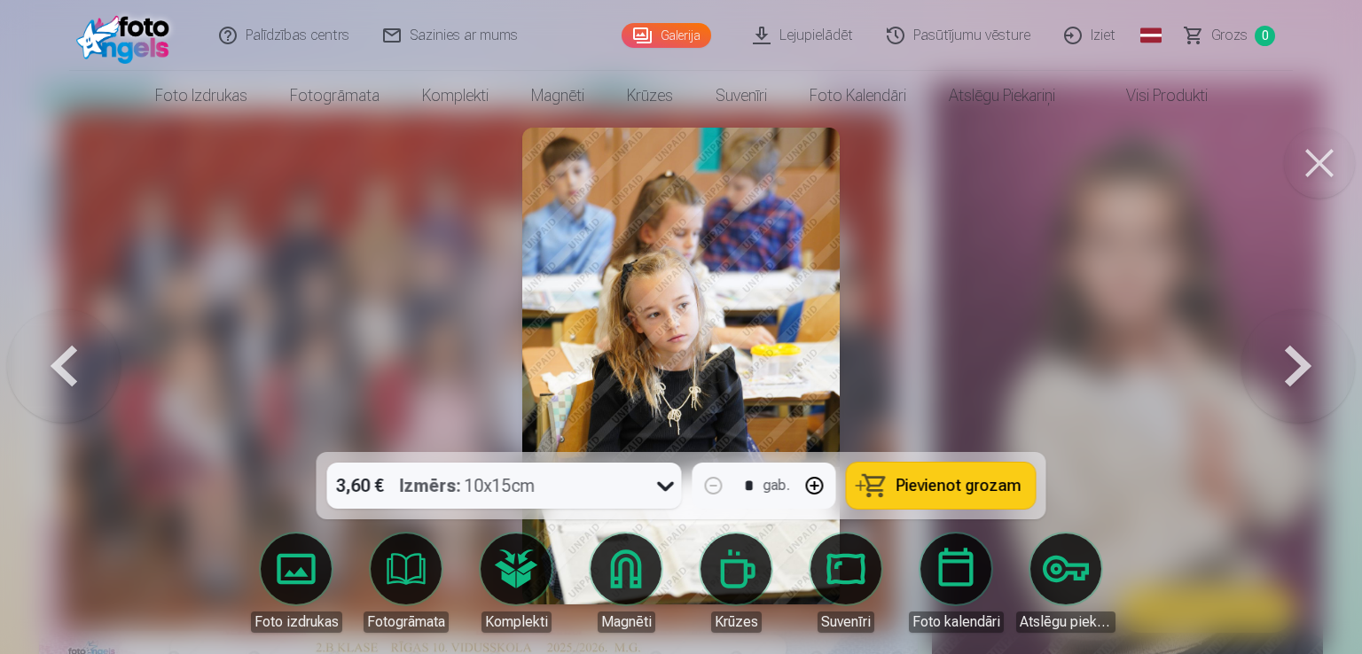
click at [1280, 376] on button at bounding box center [1297, 366] width 113 height 137
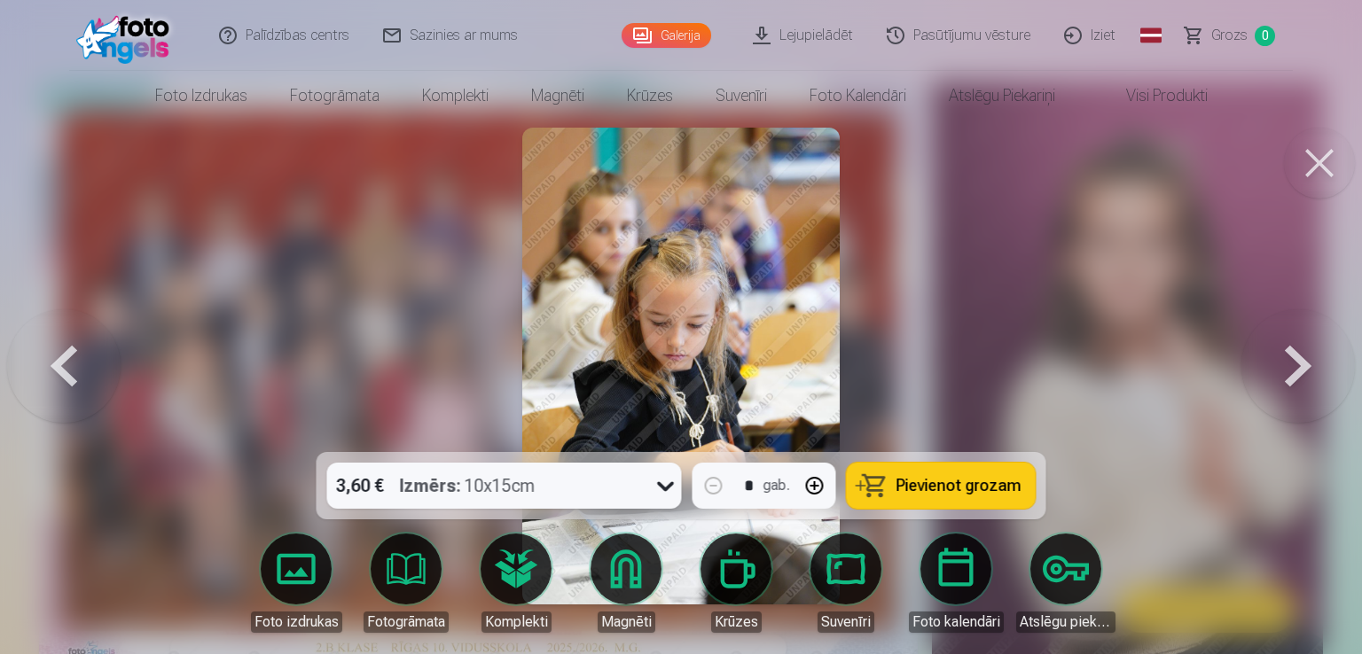
click at [1280, 376] on button at bounding box center [1297, 366] width 113 height 137
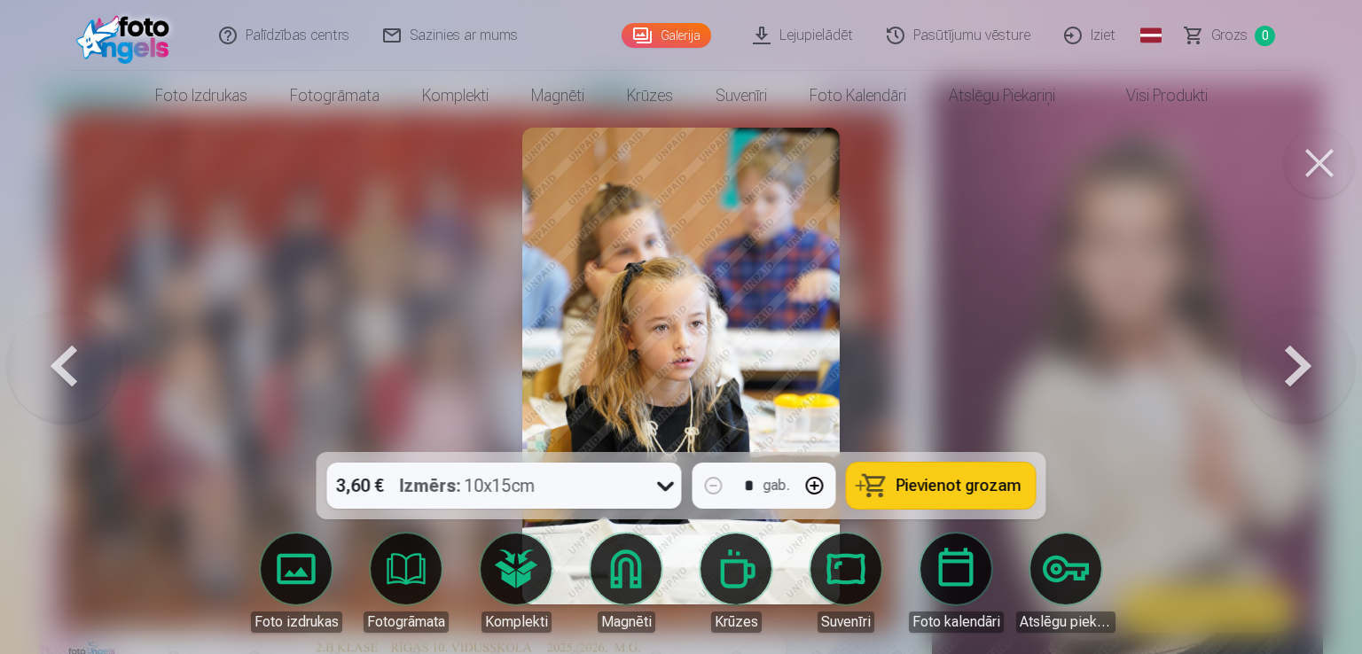
click at [1280, 376] on button at bounding box center [1297, 366] width 113 height 137
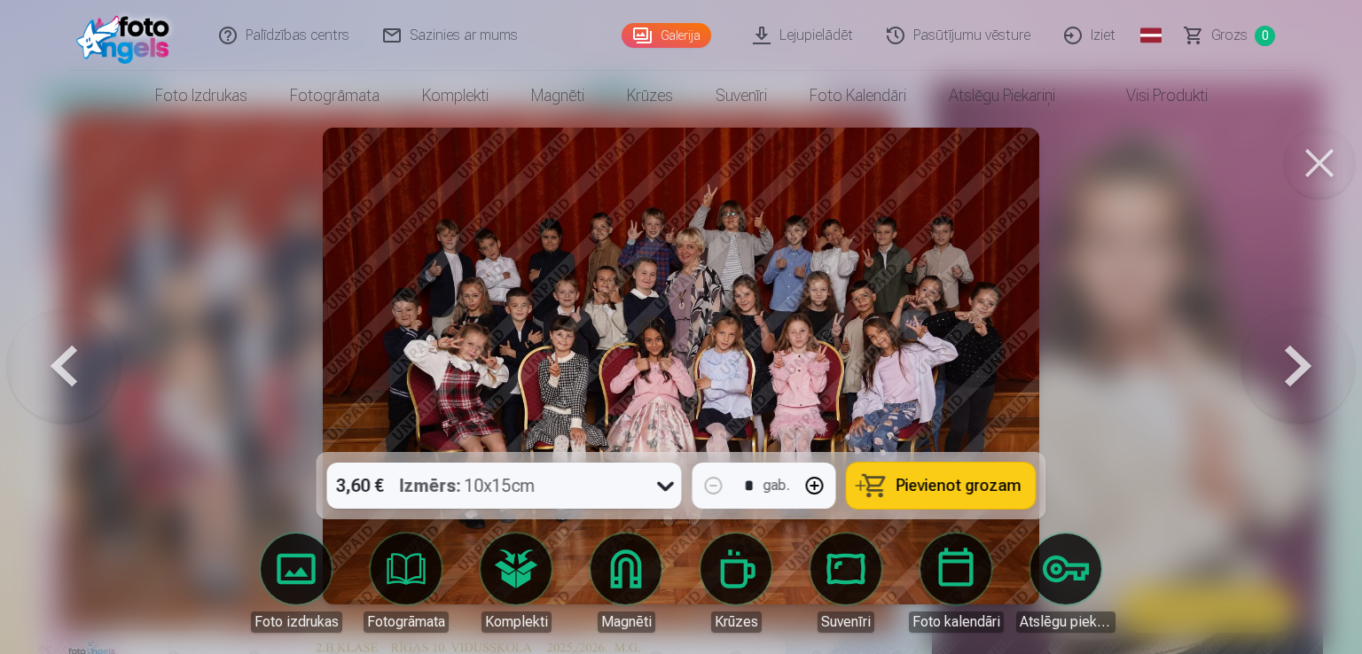
click at [1280, 376] on button at bounding box center [1297, 366] width 113 height 137
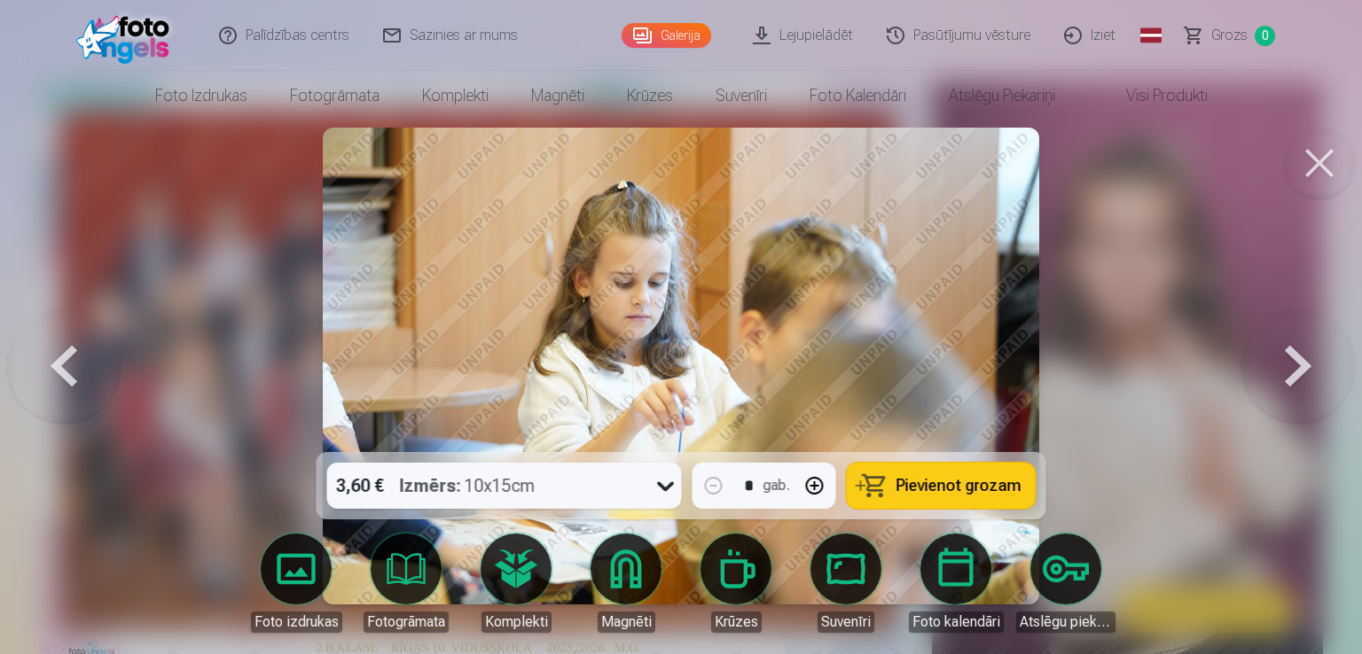
click at [1280, 376] on button at bounding box center [1297, 366] width 113 height 137
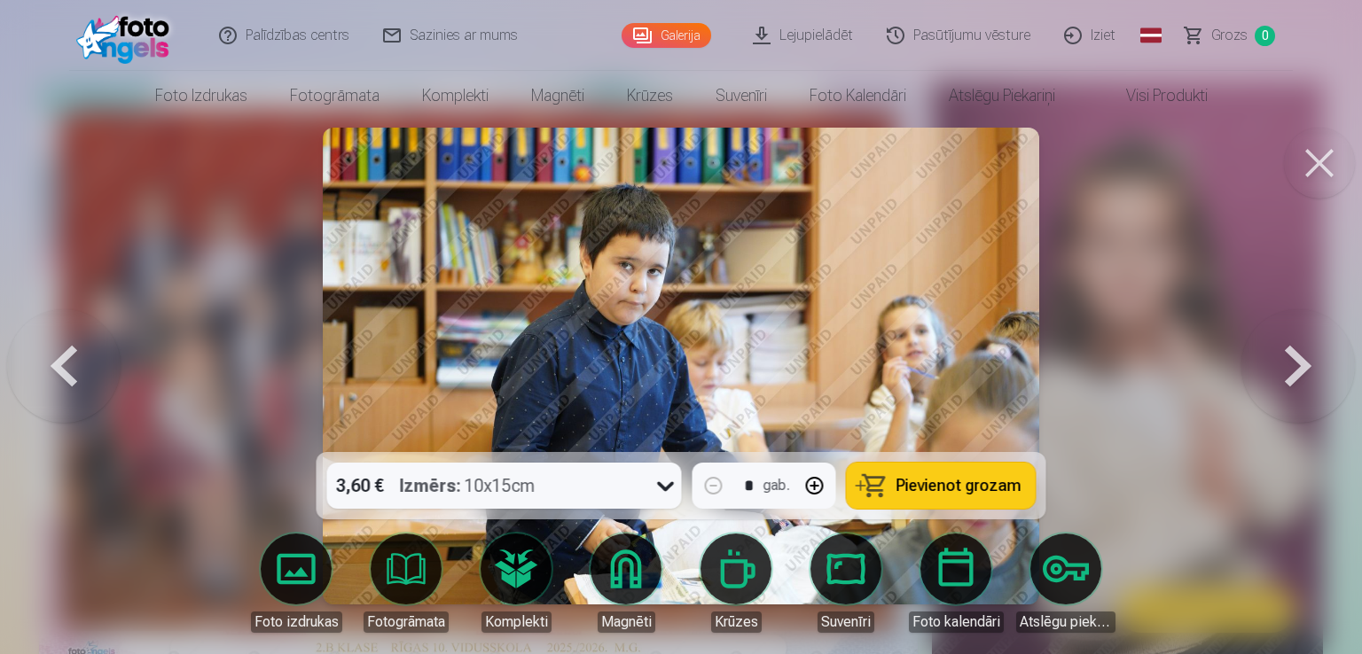
click at [1280, 376] on button at bounding box center [1297, 366] width 113 height 137
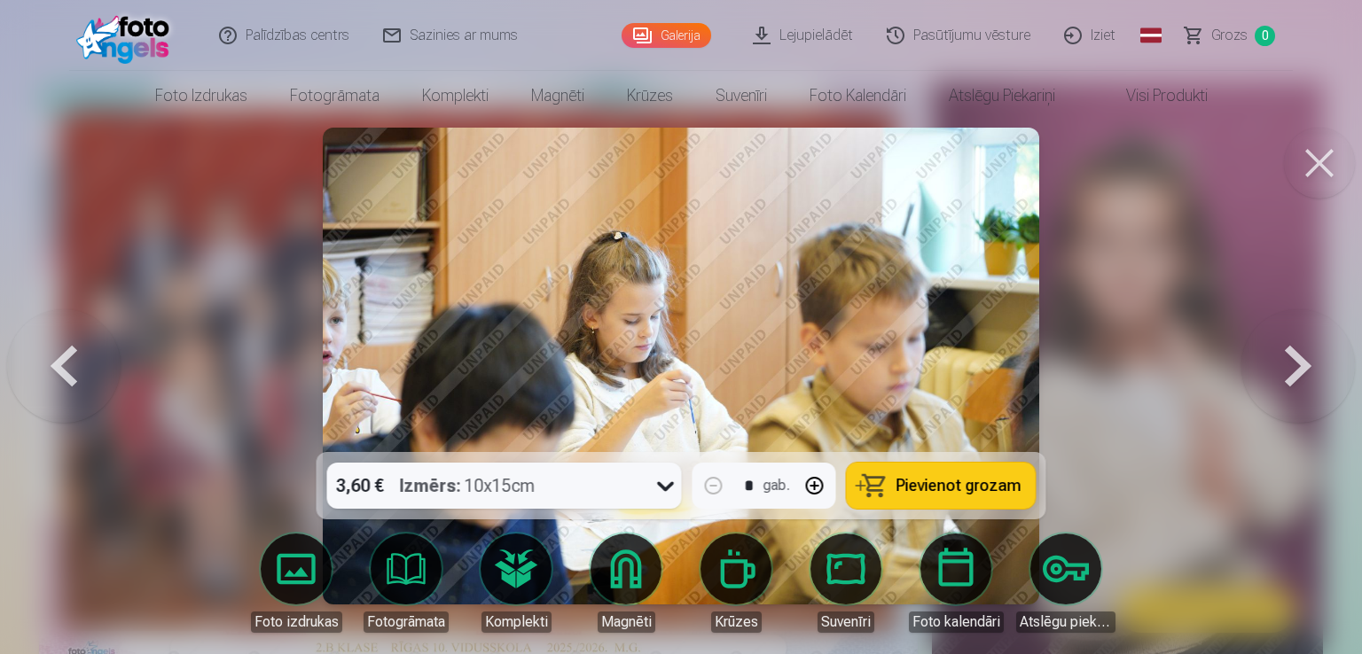
click at [1280, 376] on button at bounding box center [1297, 366] width 113 height 137
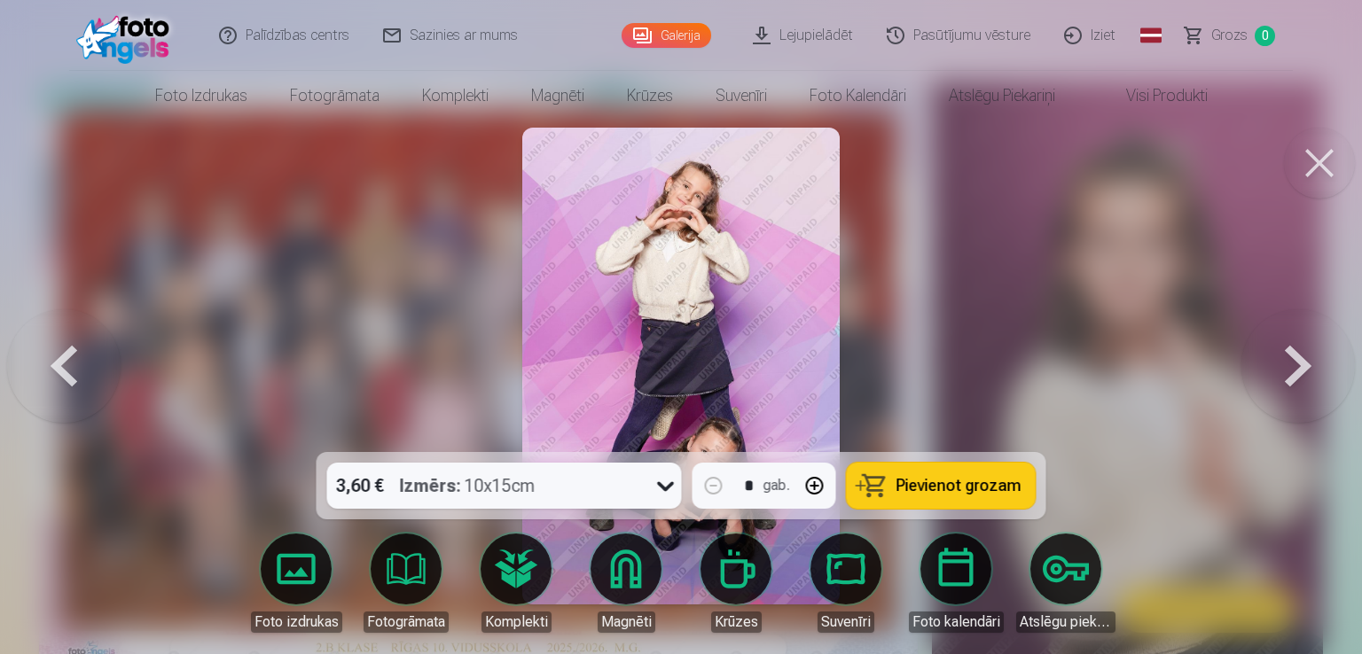
click at [1280, 376] on button at bounding box center [1297, 366] width 113 height 137
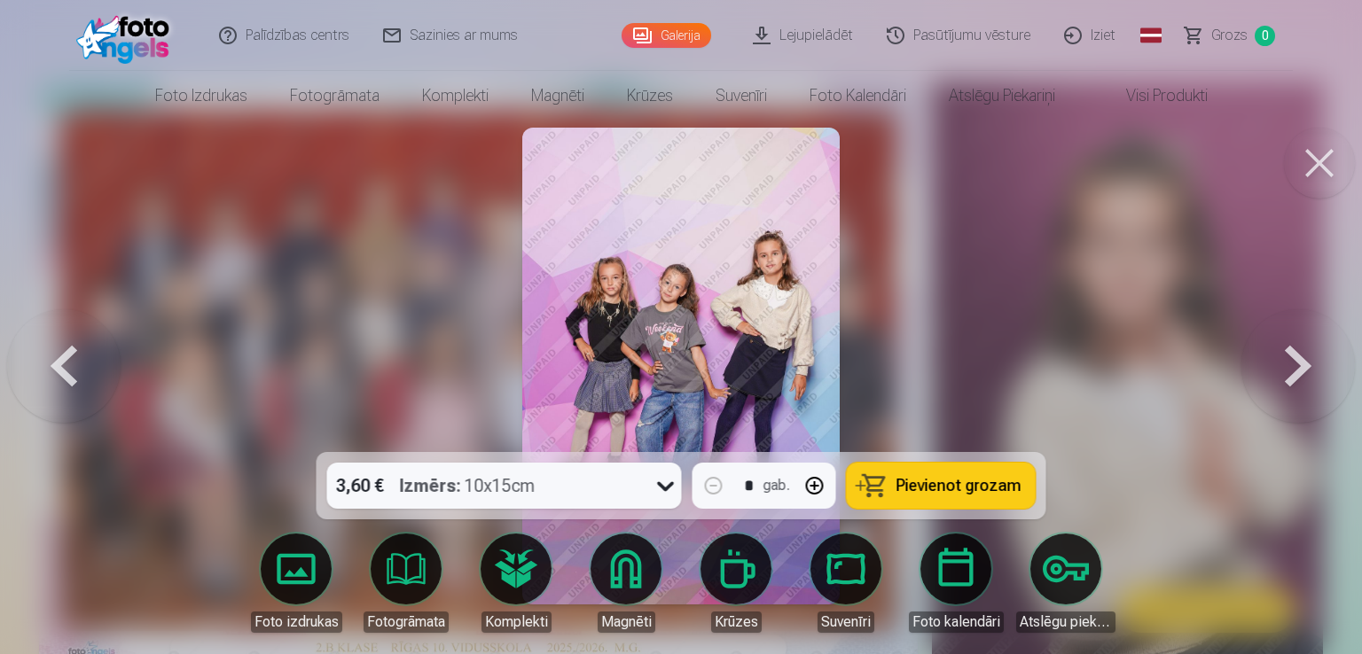
click at [1280, 376] on button at bounding box center [1297, 366] width 113 height 137
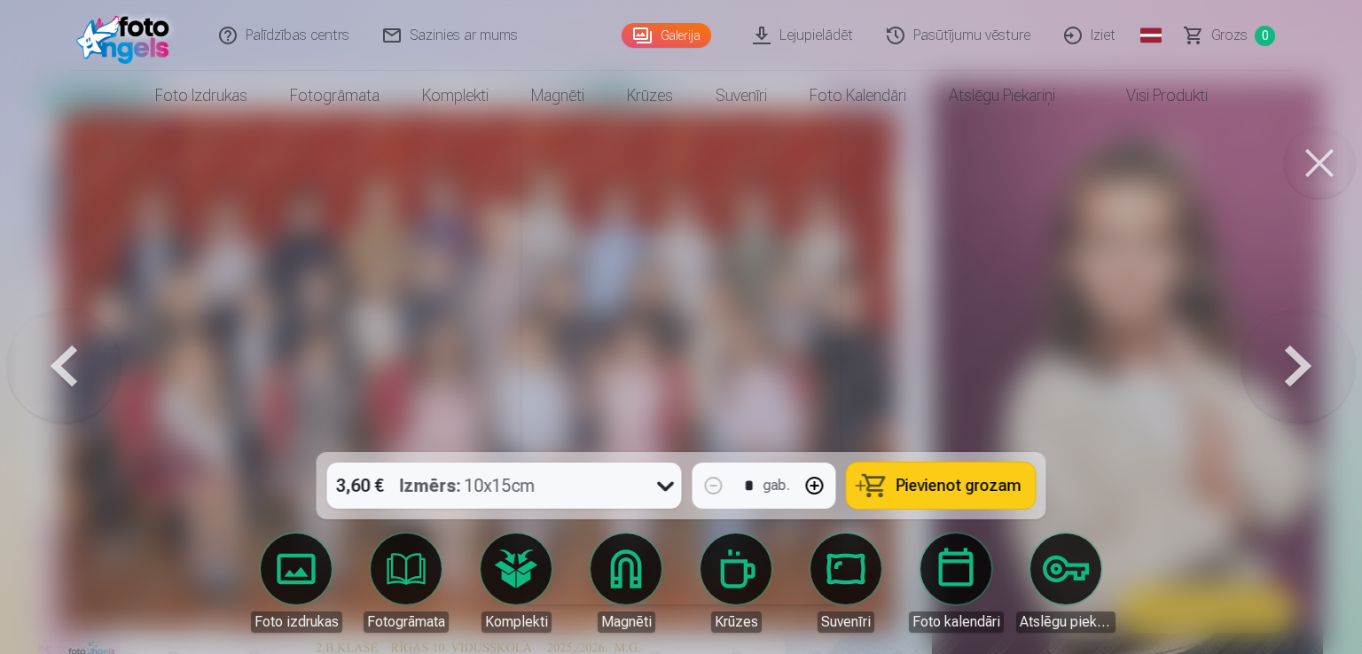
click at [1280, 376] on button at bounding box center [1297, 366] width 113 height 137
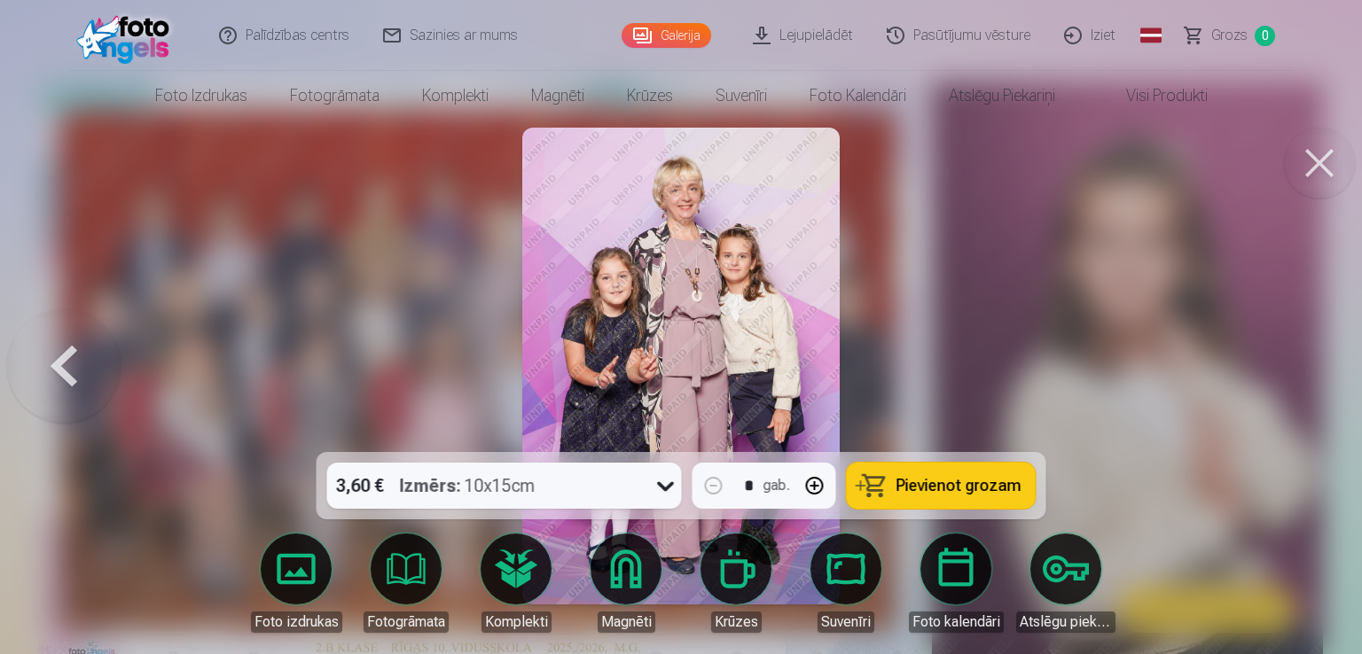
click at [1280, 376] on div at bounding box center [681, 327] width 1362 height 654
